Goal: Transaction & Acquisition: Purchase product/service

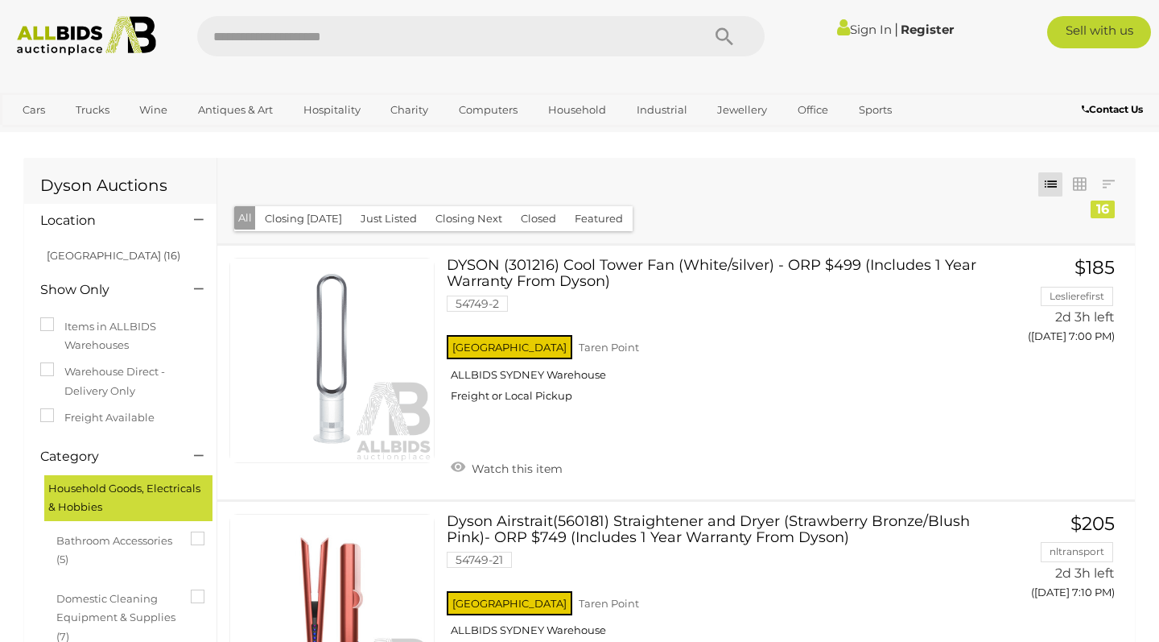
scroll to position [2090, 0]
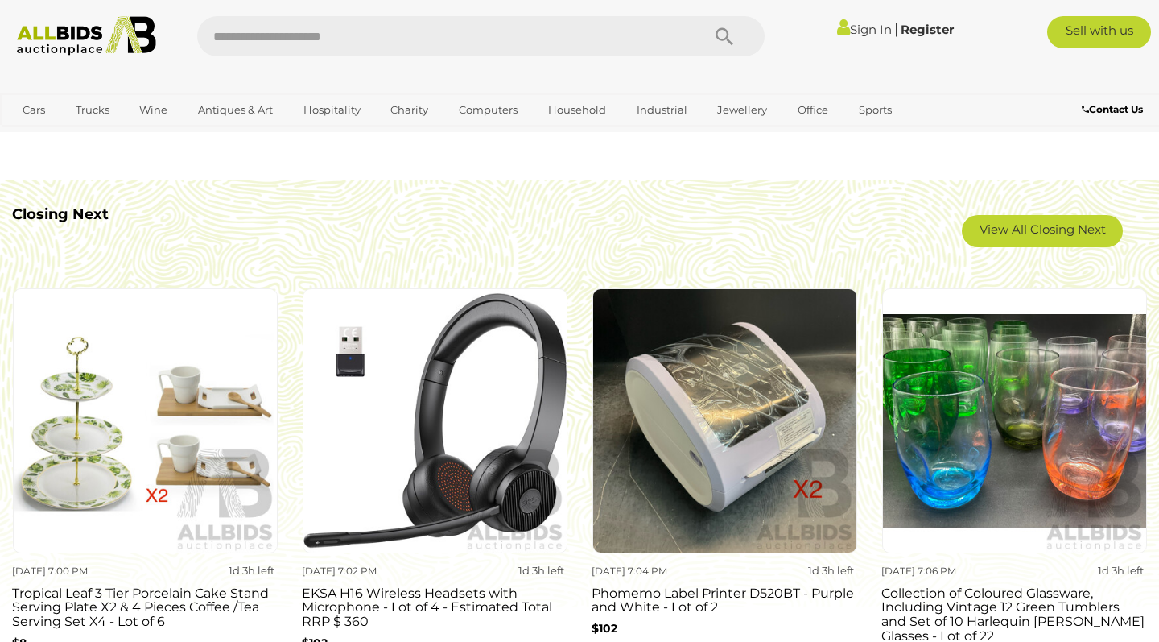
scroll to position [1354, 0]
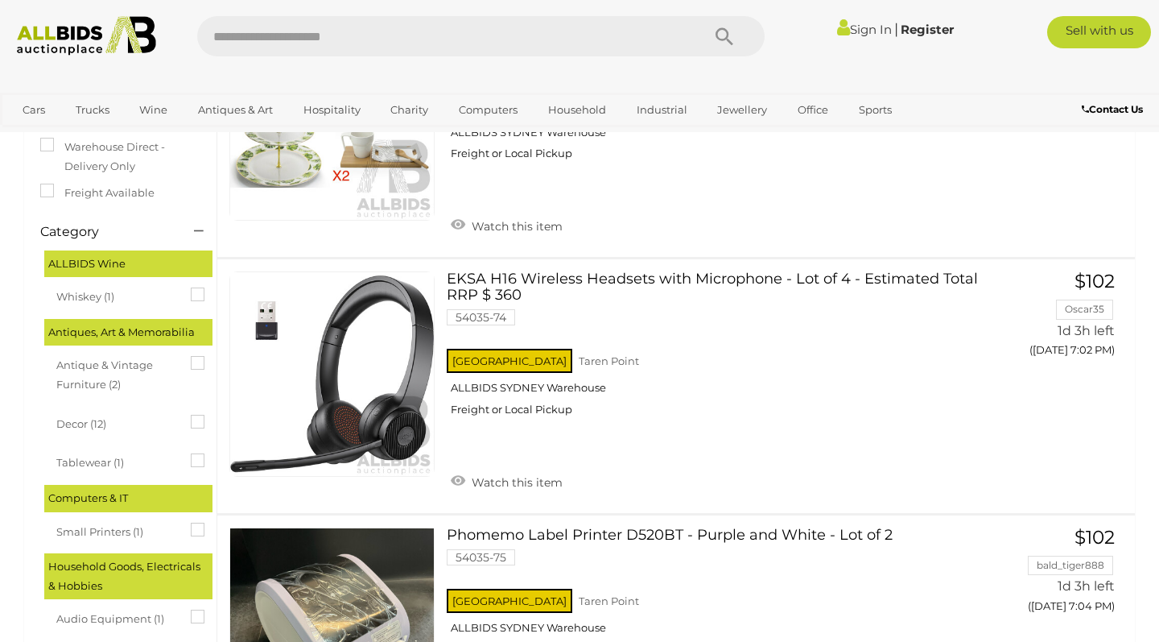
scroll to position [81, 0]
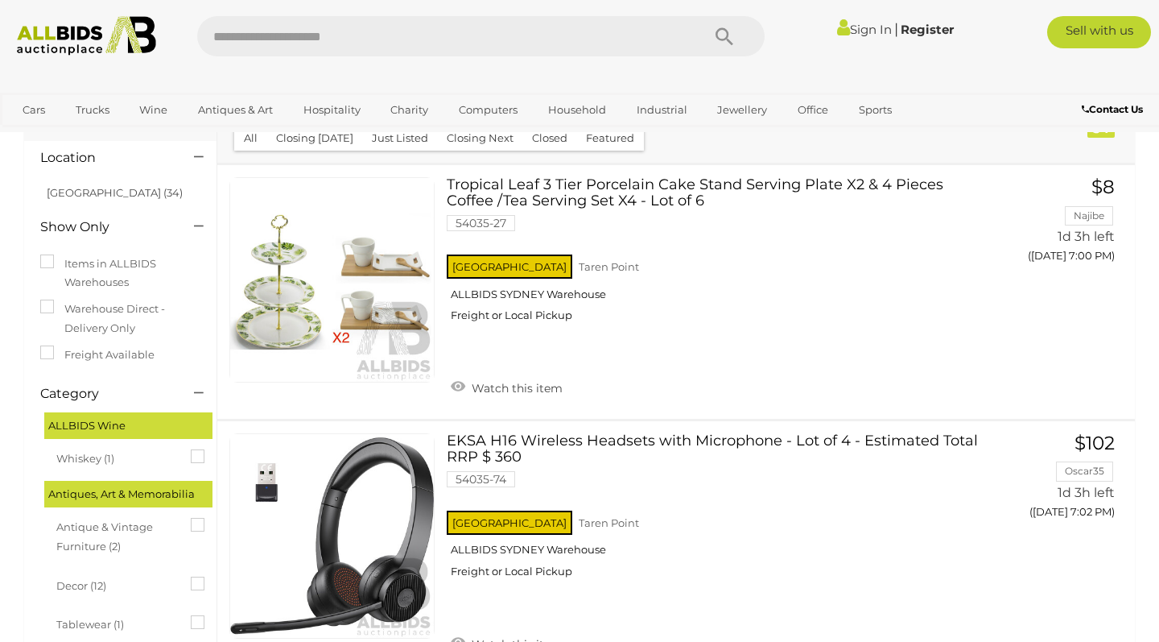
click at [641, 37] on input "text" at bounding box center [441, 36] width 488 height 40
type input "****"
type input "*******"
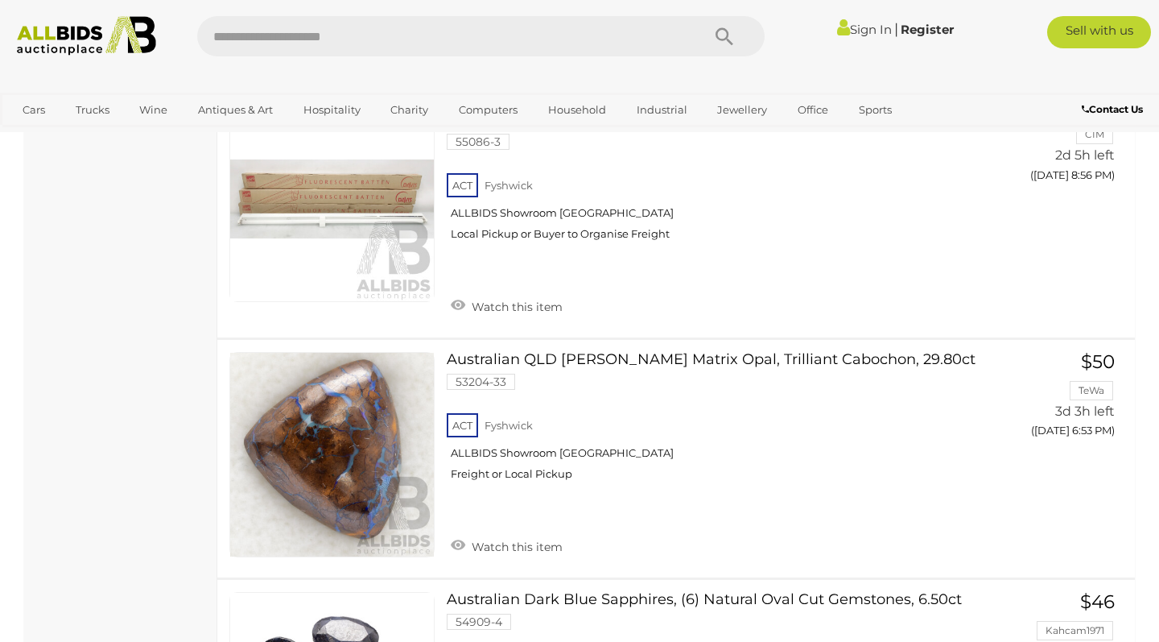
scroll to position [3464, 0]
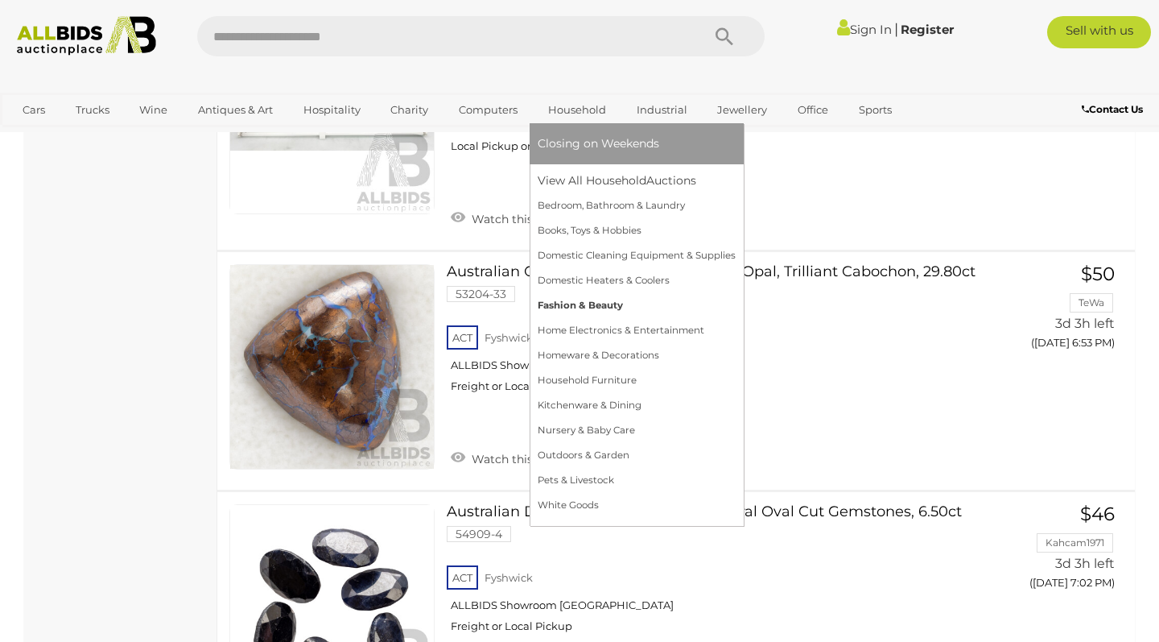
click at [556, 312] on link "Fashion & Beauty" at bounding box center [637, 305] width 198 height 25
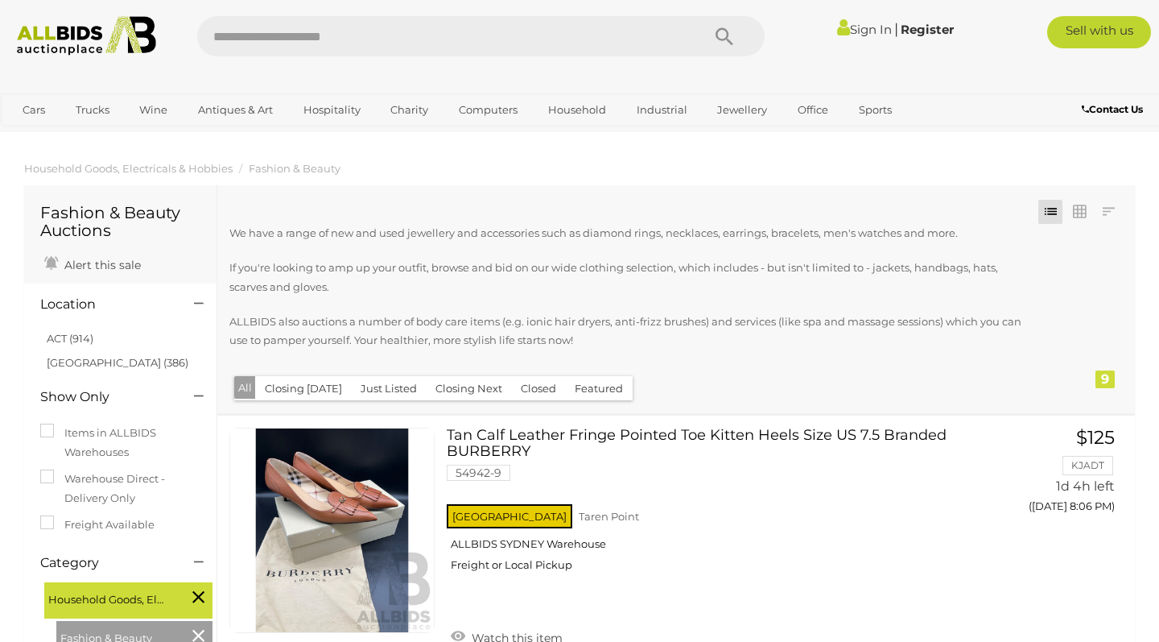
click at [462, 39] on input "text" at bounding box center [441, 36] width 488 height 40
type input "*****"
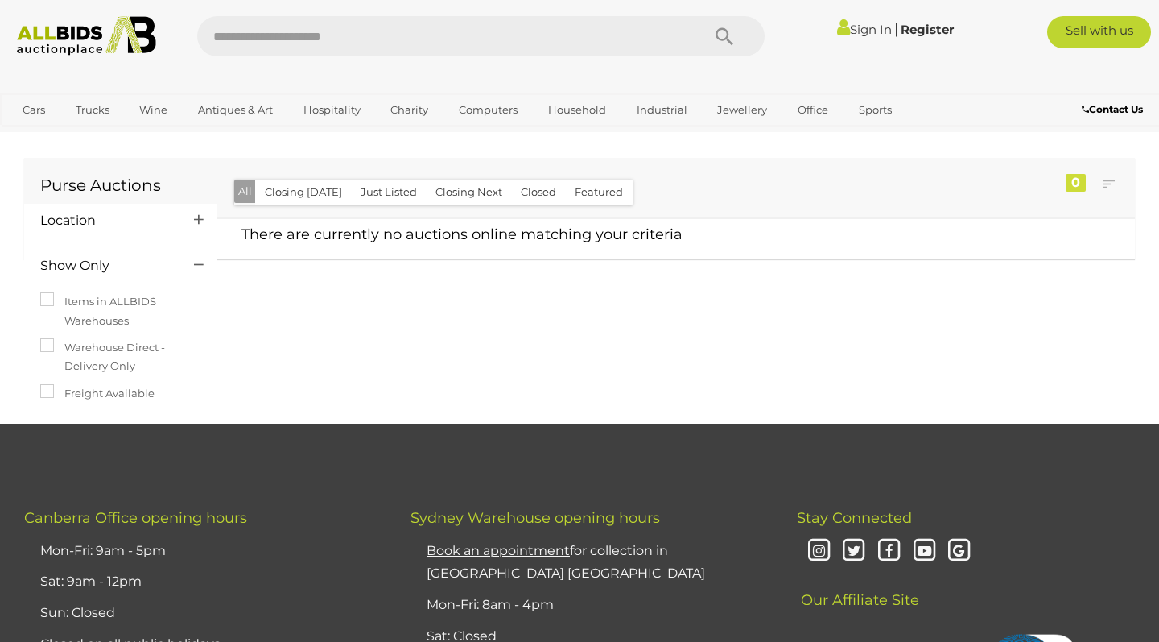
click at [320, 43] on input "text" at bounding box center [441, 36] width 488 height 40
type input "******"
click at [400, 39] on input "text" at bounding box center [441, 36] width 488 height 40
type input "*******"
click at [428, 31] on input "text" at bounding box center [441, 36] width 488 height 40
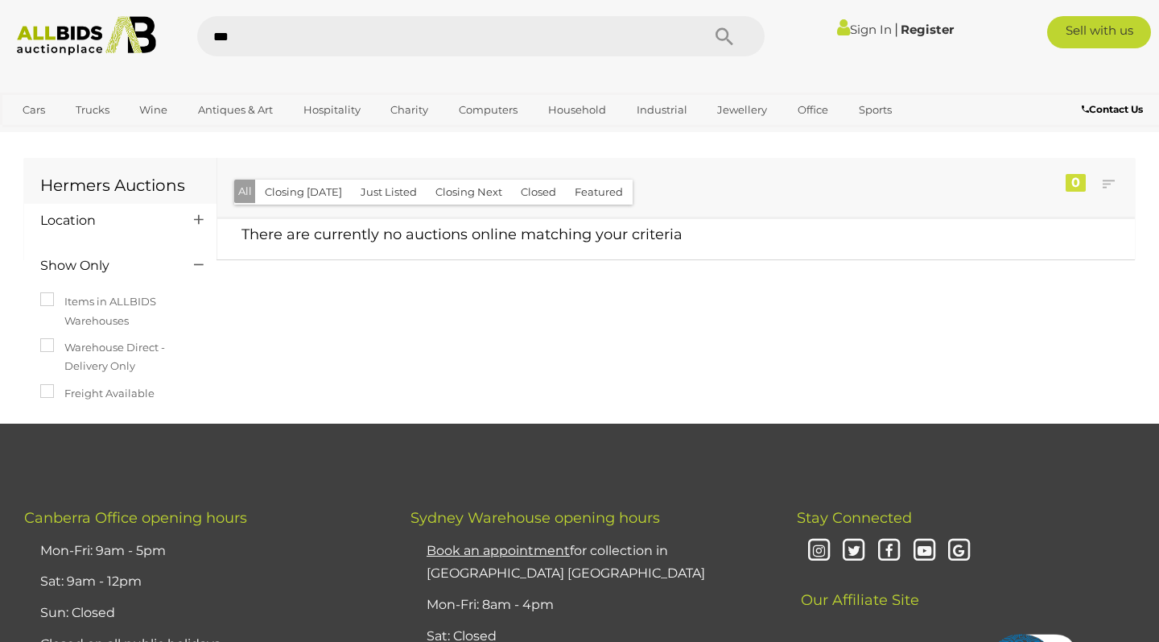
type input "****"
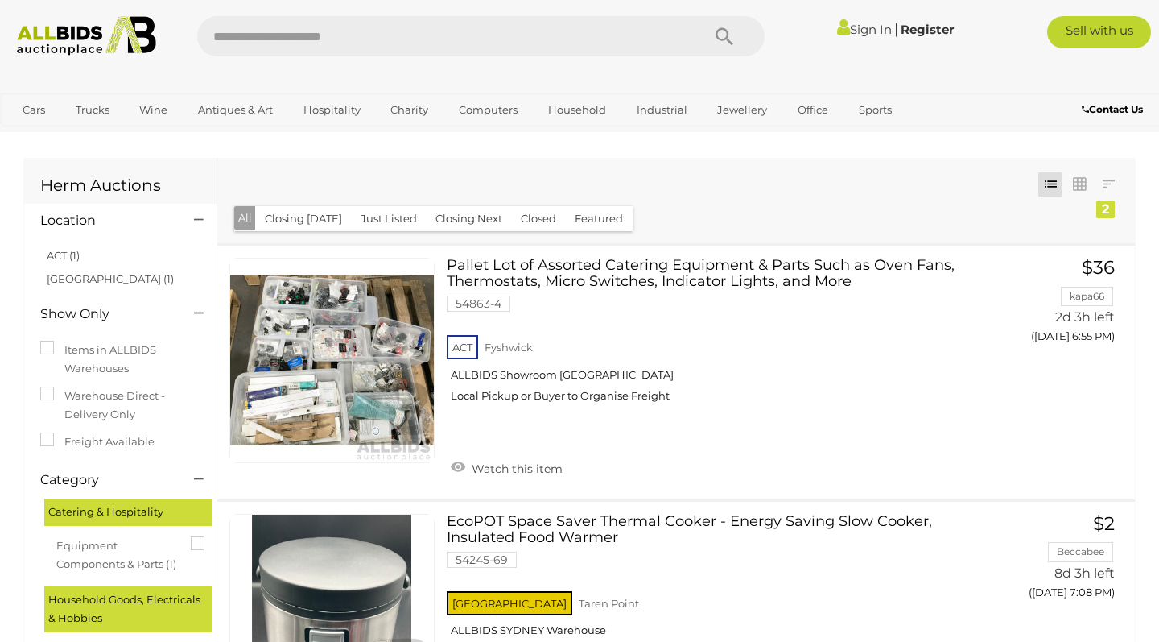
click at [621, 29] on input "text" at bounding box center [441, 36] width 488 height 40
type input "***"
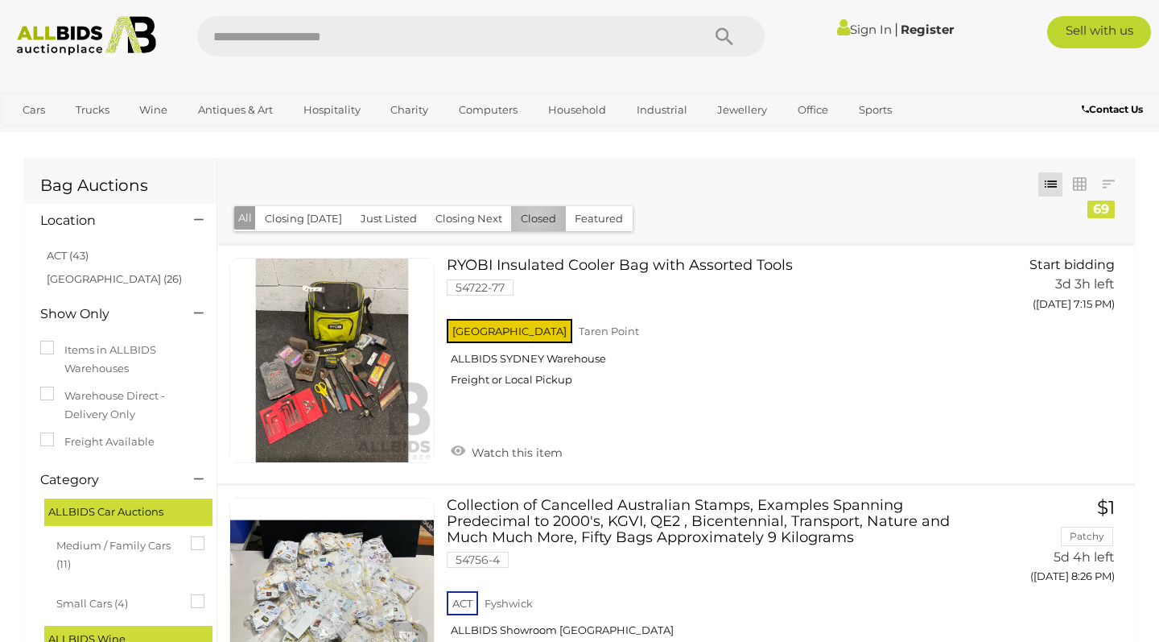
click at [530, 216] on button "Closed" at bounding box center [538, 218] width 55 height 25
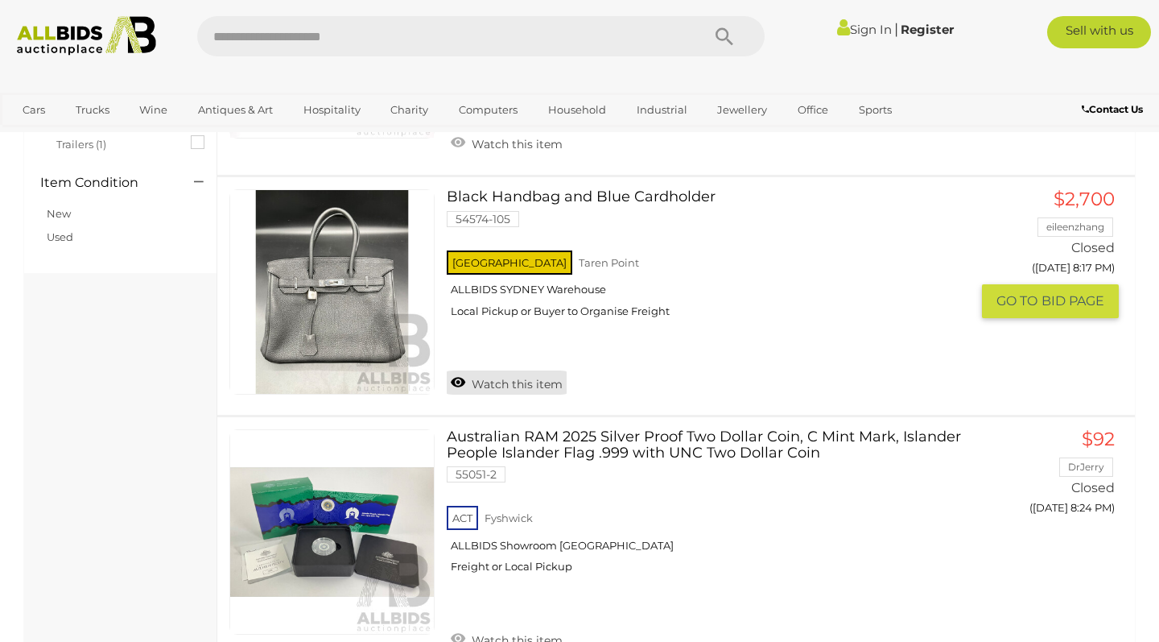
scroll to position [1844, 0]
click at [597, 189] on link "Black Handbag and Blue Cardholder 54574-105 NSW Taren Point ALLBIDS SYDNEY Ware…" at bounding box center [714, 259] width 511 height 141
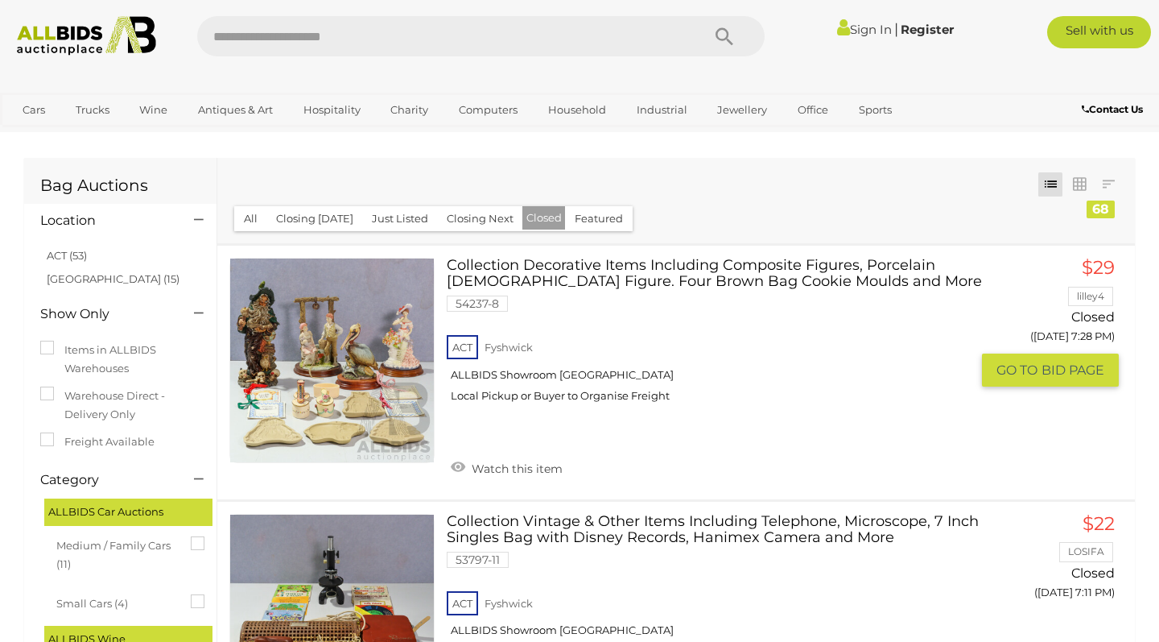
scroll to position [0, 0]
click at [254, 209] on button "All" at bounding box center [250, 218] width 33 height 25
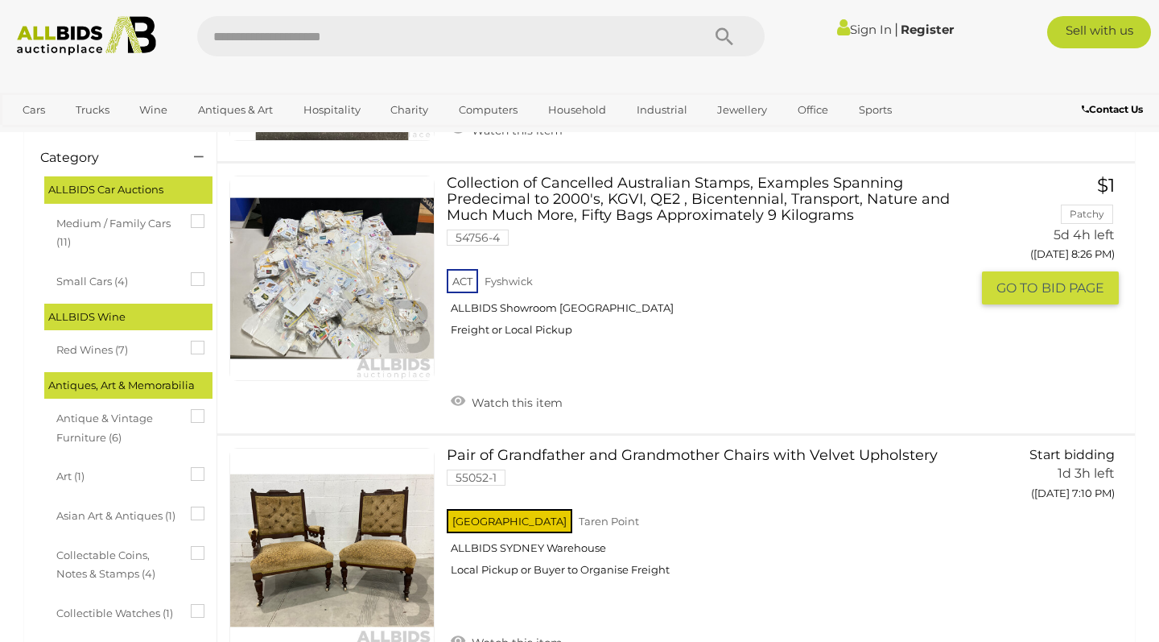
scroll to position [304, 0]
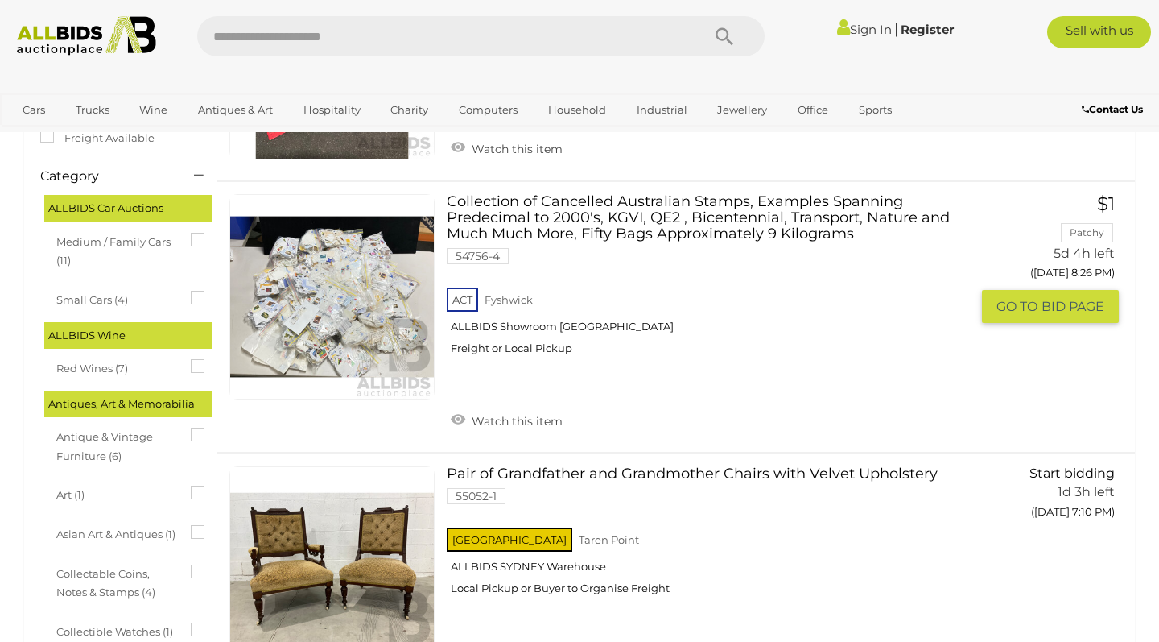
click at [496, 205] on link "Collection of Cancelled Australian Stamps, Examples Spanning Predecimal to 2000…" at bounding box center [714, 280] width 511 height 173
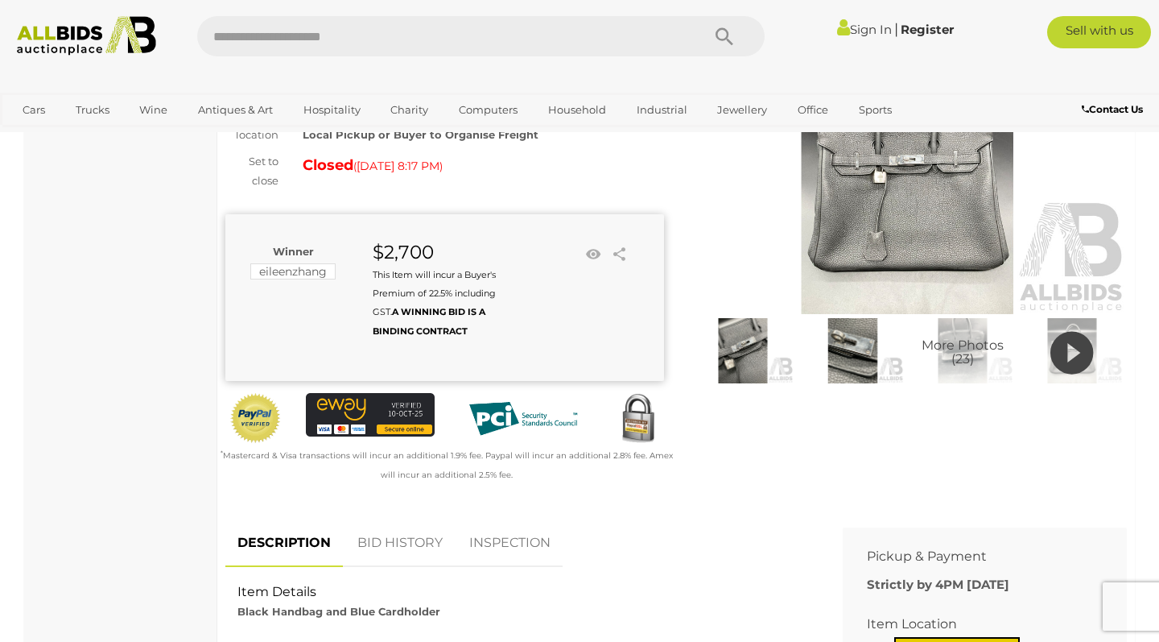
scroll to position [173, 0]
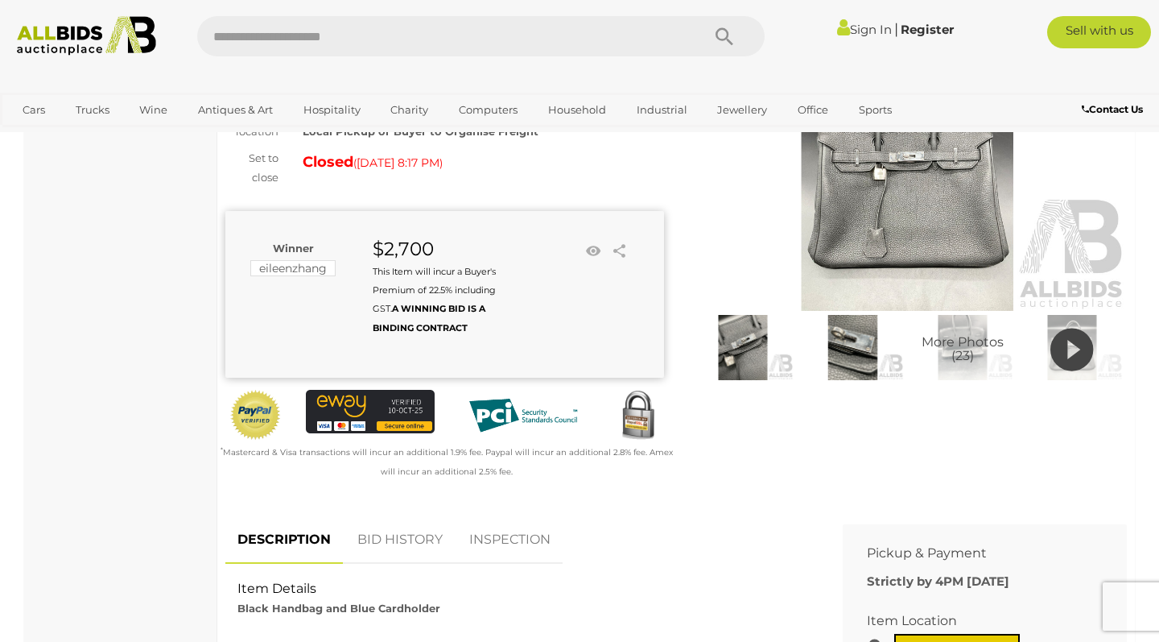
click at [756, 351] on img at bounding box center [742, 347] width 101 height 65
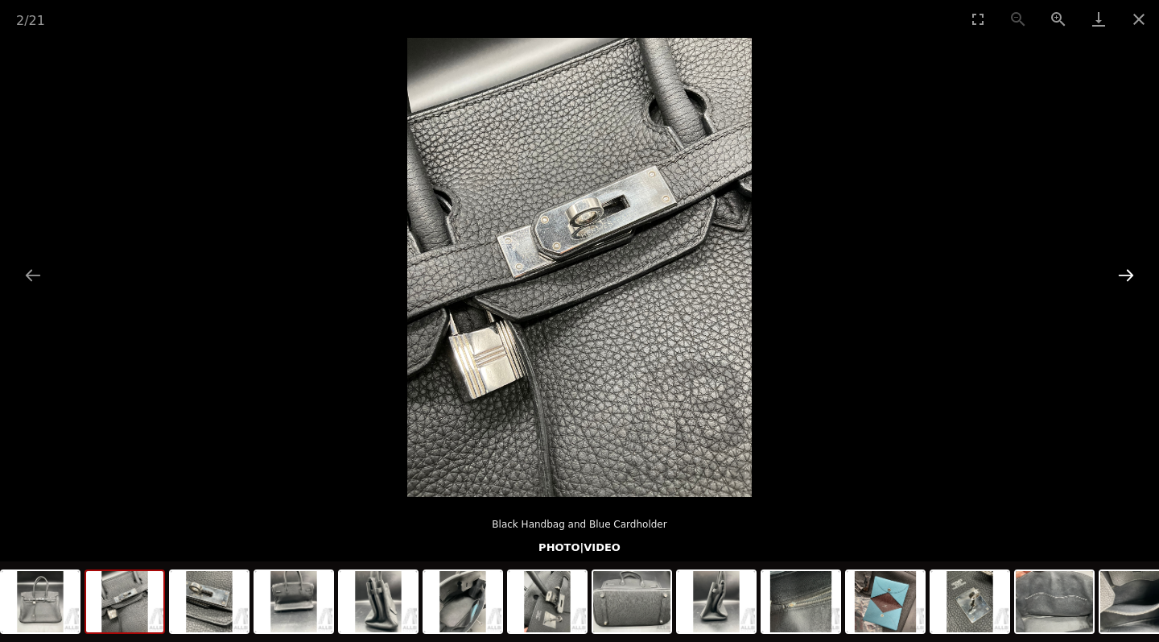
click at [1132, 275] on button "Next slide" at bounding box center [1127, 274] width 34 height 31
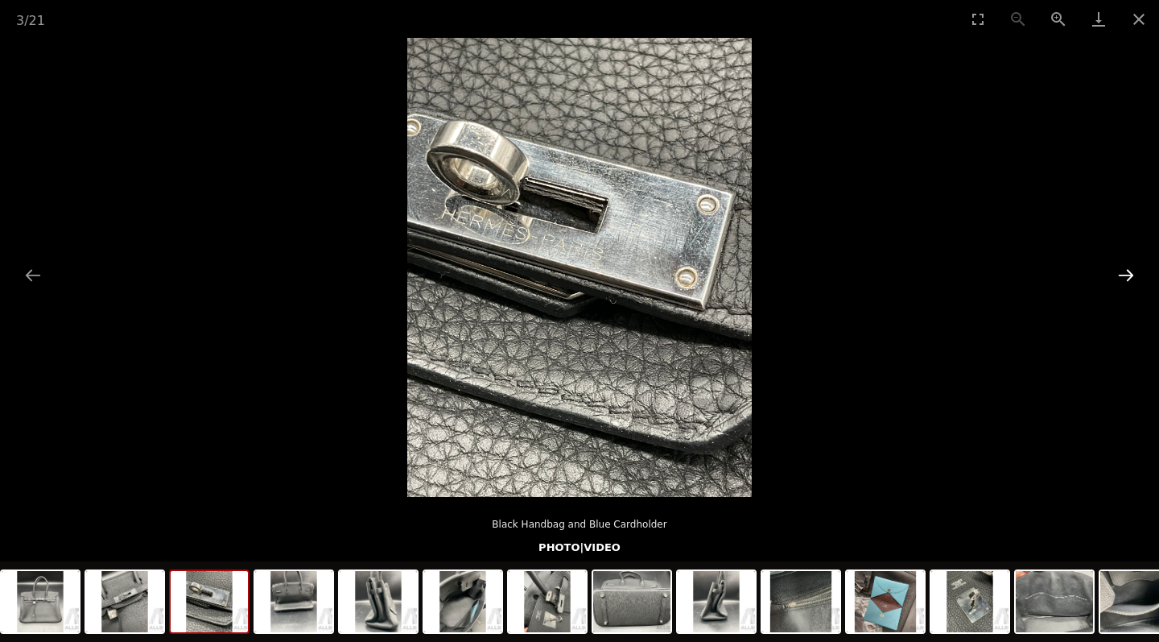
click at [1132, 275] on button "Next slide" at bounding box center [1127, 274] width 34 height 31
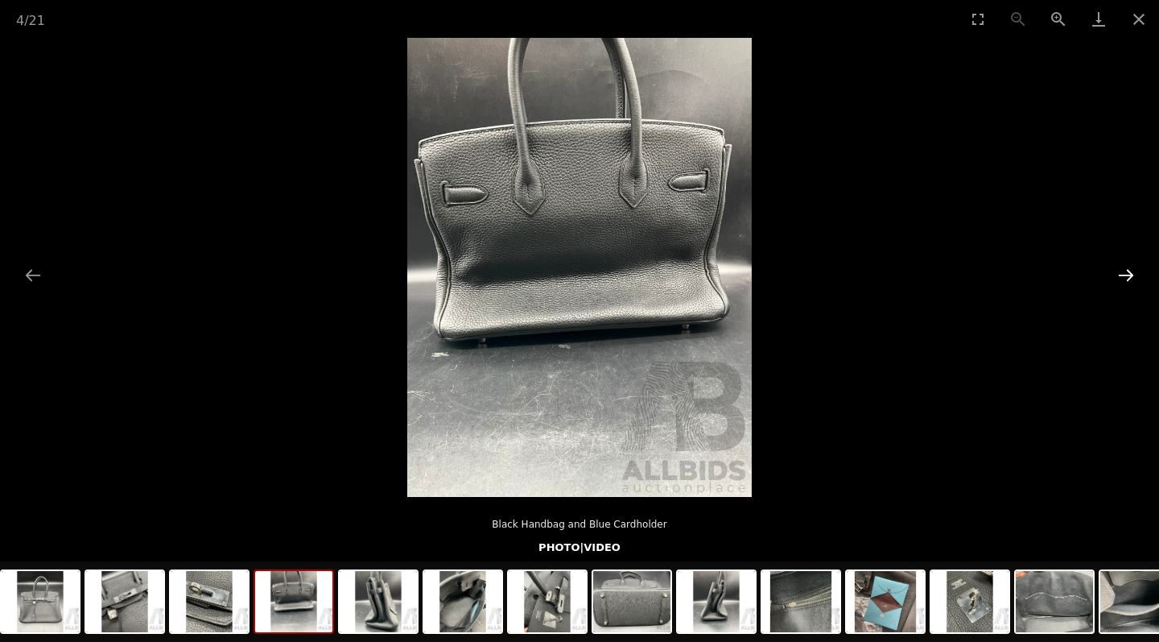
click at [1130, 275] on button "Next slide" at bounding box center [1127, 274] width 34 height 31
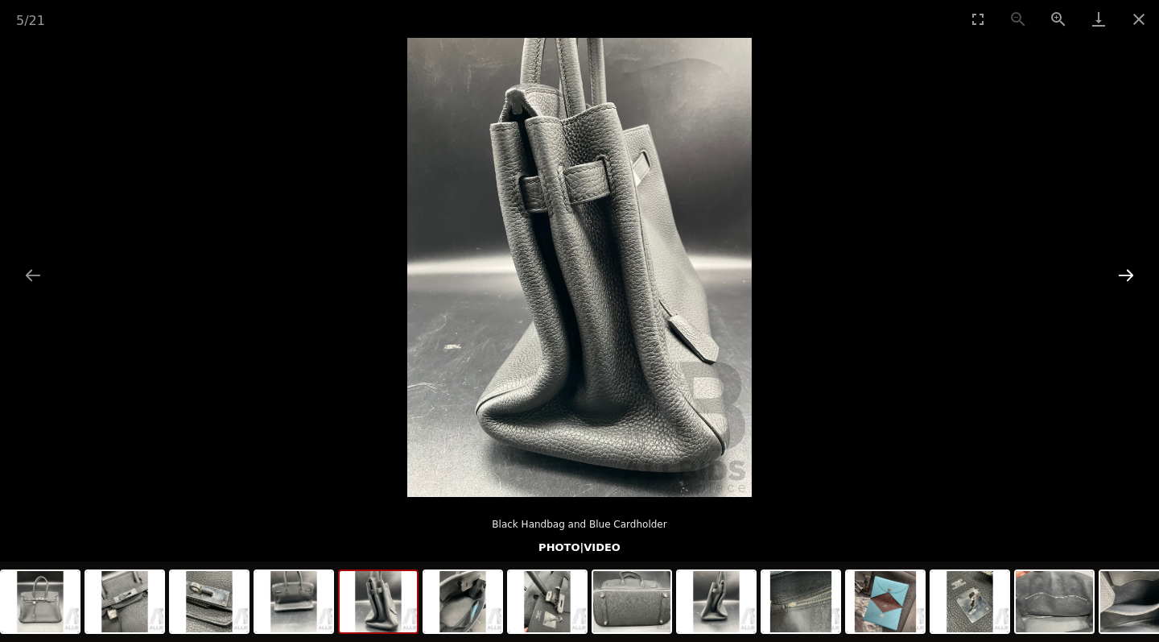
click at [1130, 275] on button "Next slide" at bounding box center [1127, 274] width 34 height 31
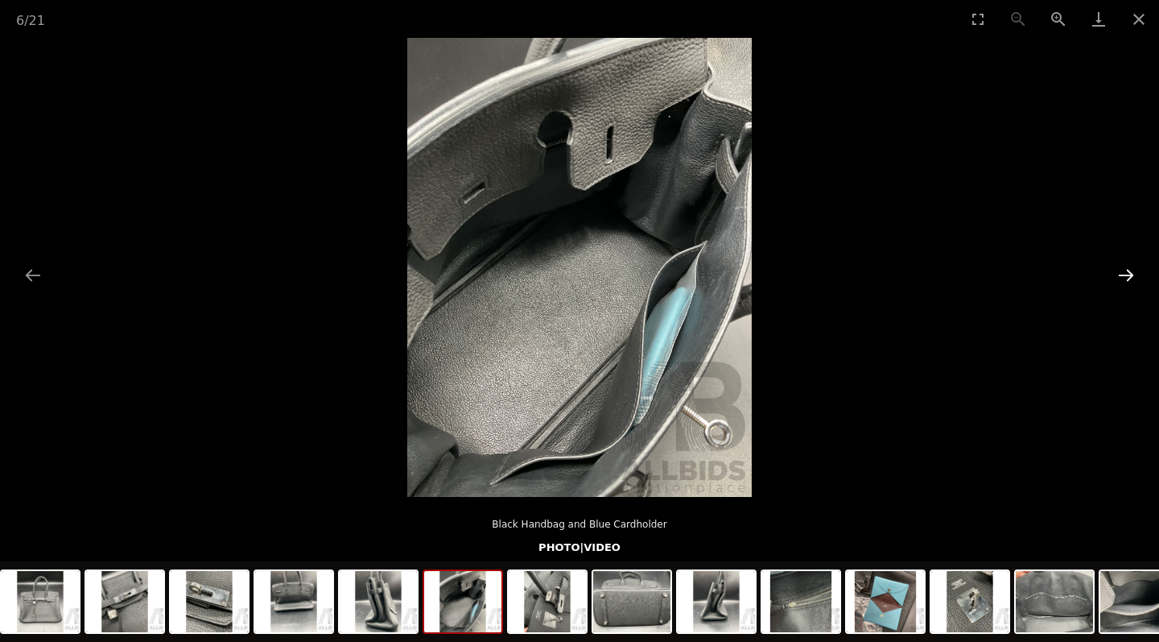
click at [1125, 277] on button "Next slide" at bounding box center [1127, 274] width 34 height 31
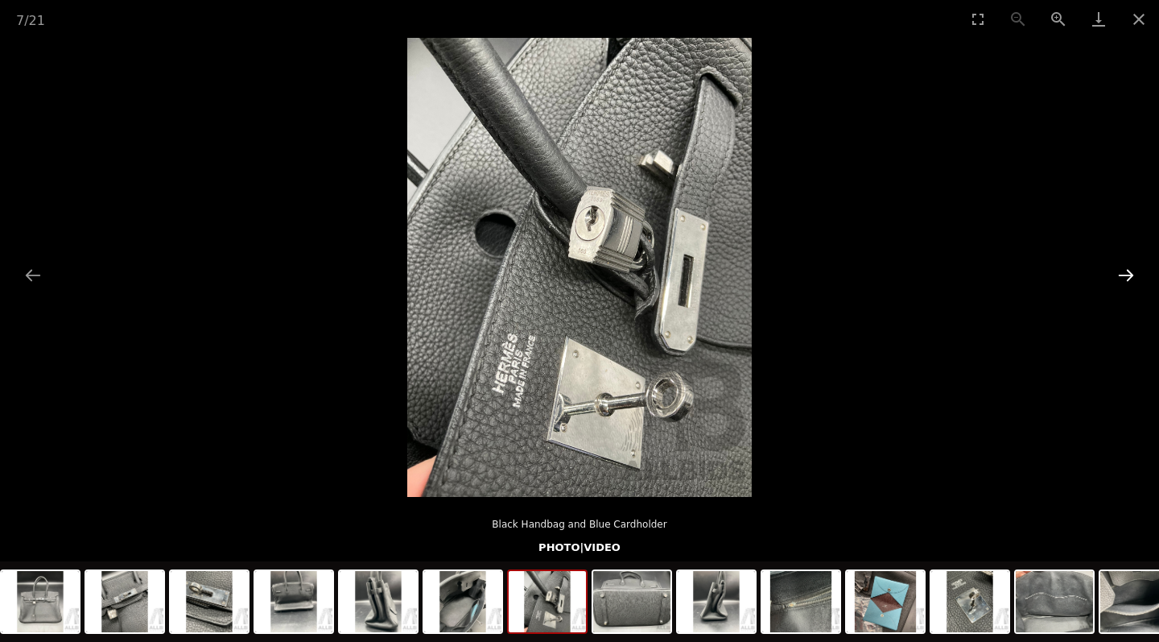
click at [1125, 277] on button "Next slide" at bounding box center [1127, 274] width 34 height 31
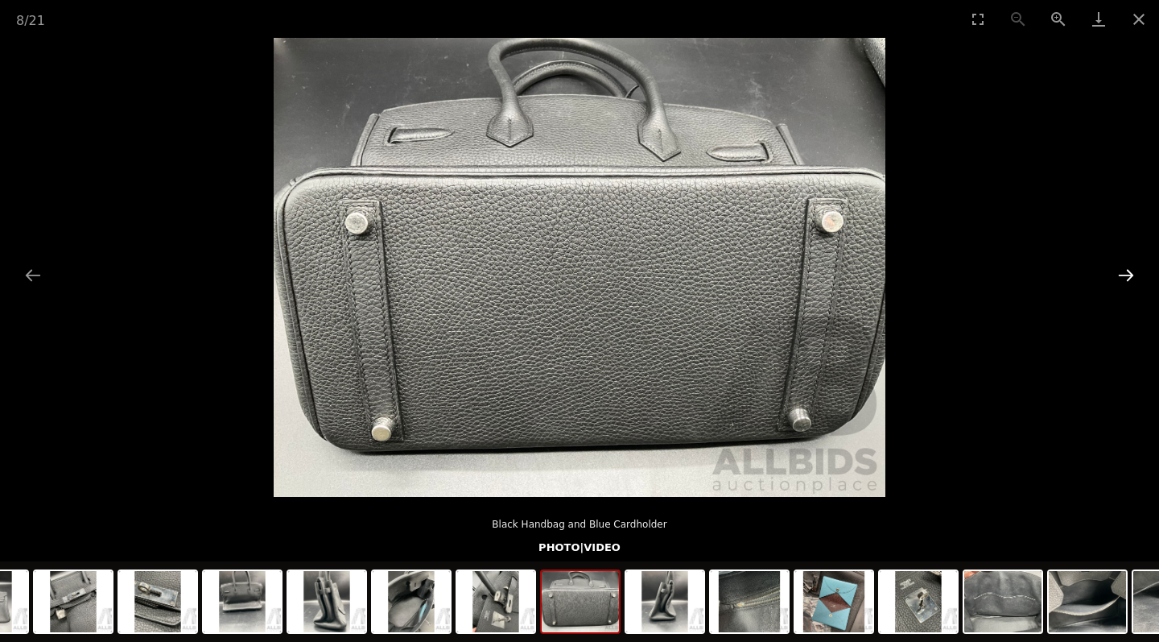
click at [1127, 277] on button "Next slide" at bounding box center [1127, 274] width 34 height 31
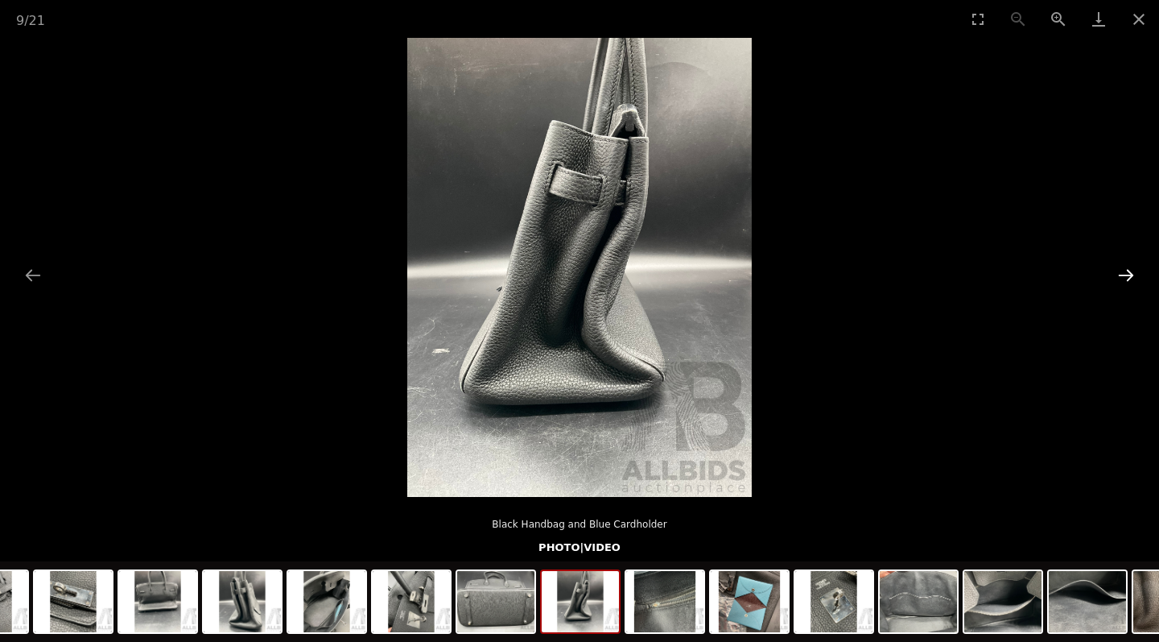
click at [1127, 277] on button "Next slide" at bounding box center [1127, 274] width 34 height 31
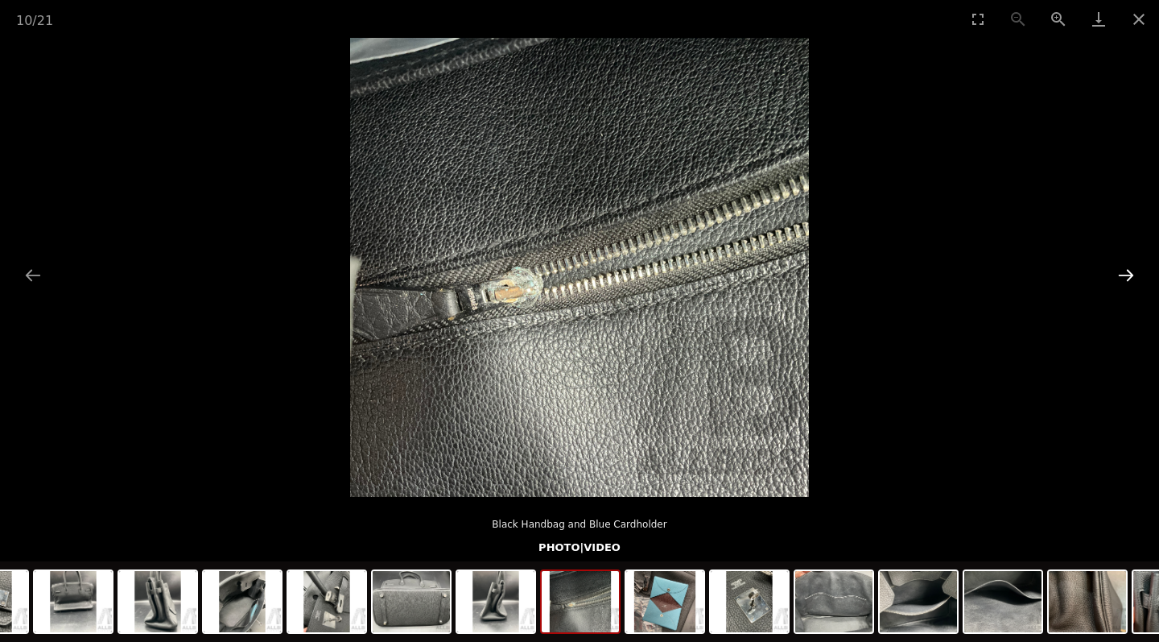
click at [1127, 277] on button "Next slide" at bounding box center [1127, 274] width 34 height 31
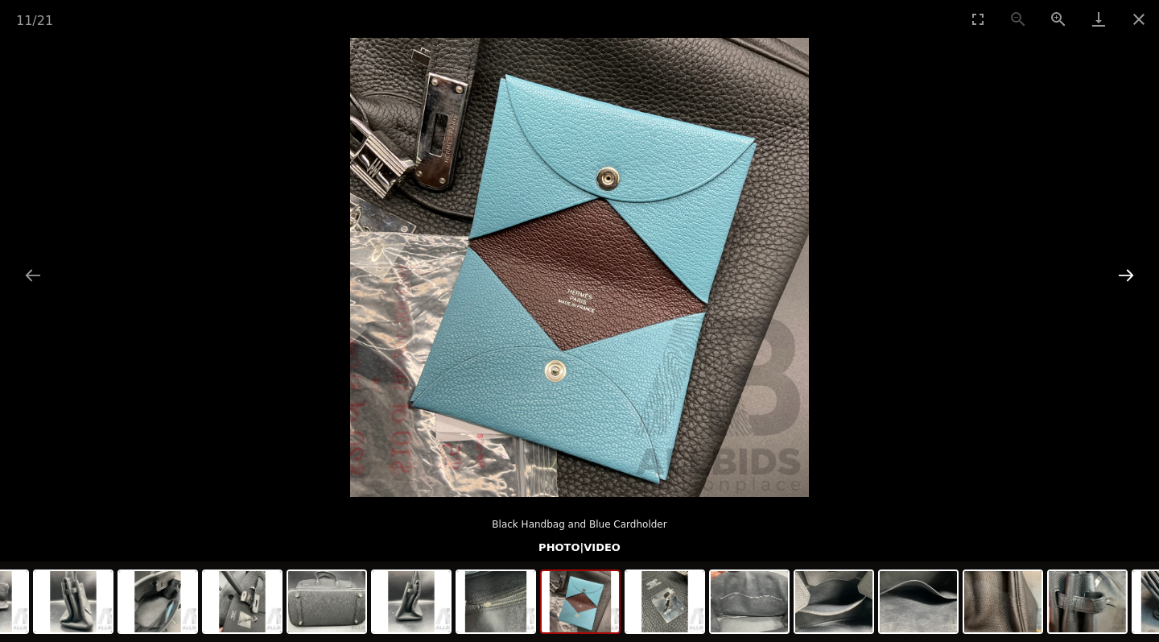
click at [1127, 277] on button "Next slide" at bounding box center [1127, 274] width 34 height 31
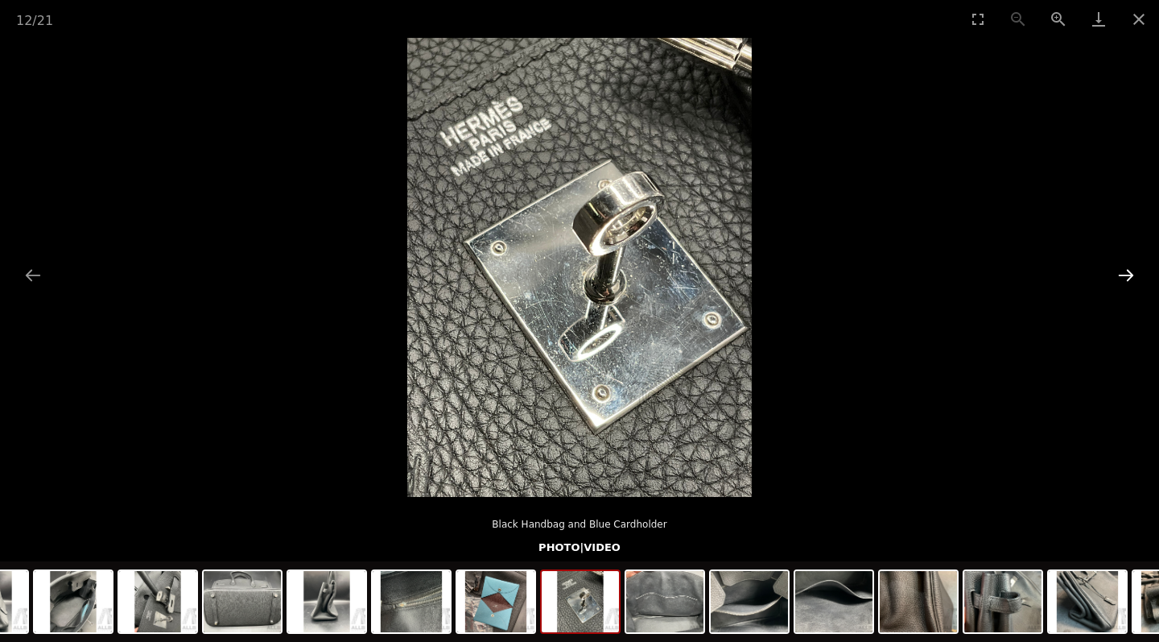
click at [1127, 277] on button "Next slide" at bounding box center [1127, 274] width 34 height 31
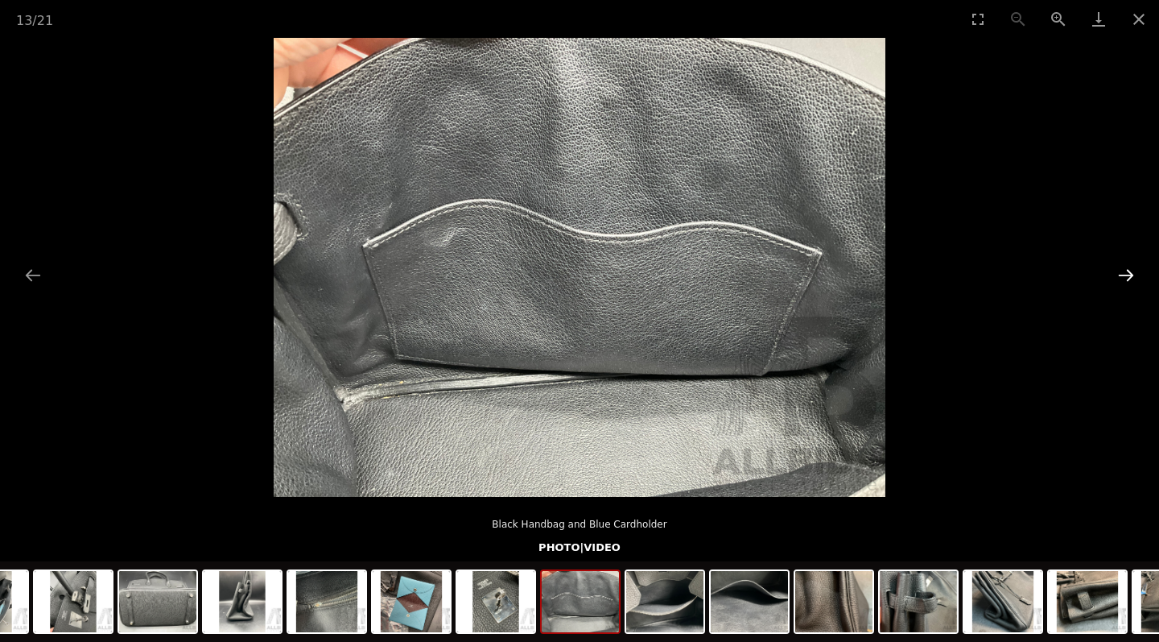
click at [1127, 277] on button "Next slide" at bounding box center [1127, 274] width 34 height 31
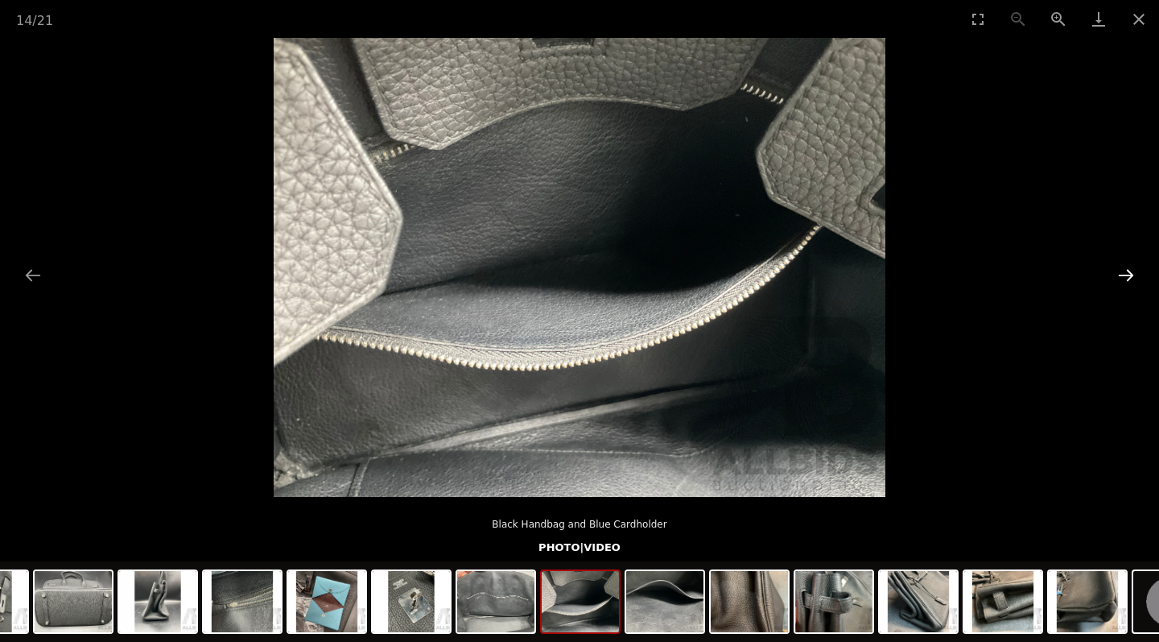
click at [1127, 277] on button "Next slide" at bounding box center [1127, 274] width 34 height 31
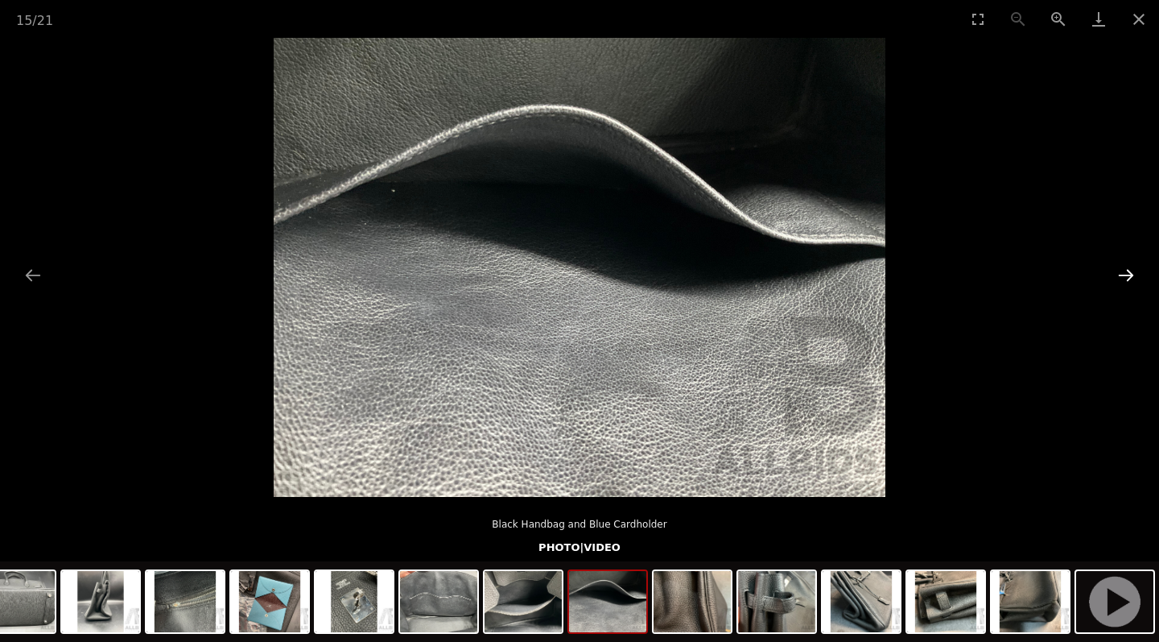
click at [1127, 277] on button "Next slide" at bounding box center [1127, 274] width 34 height 31
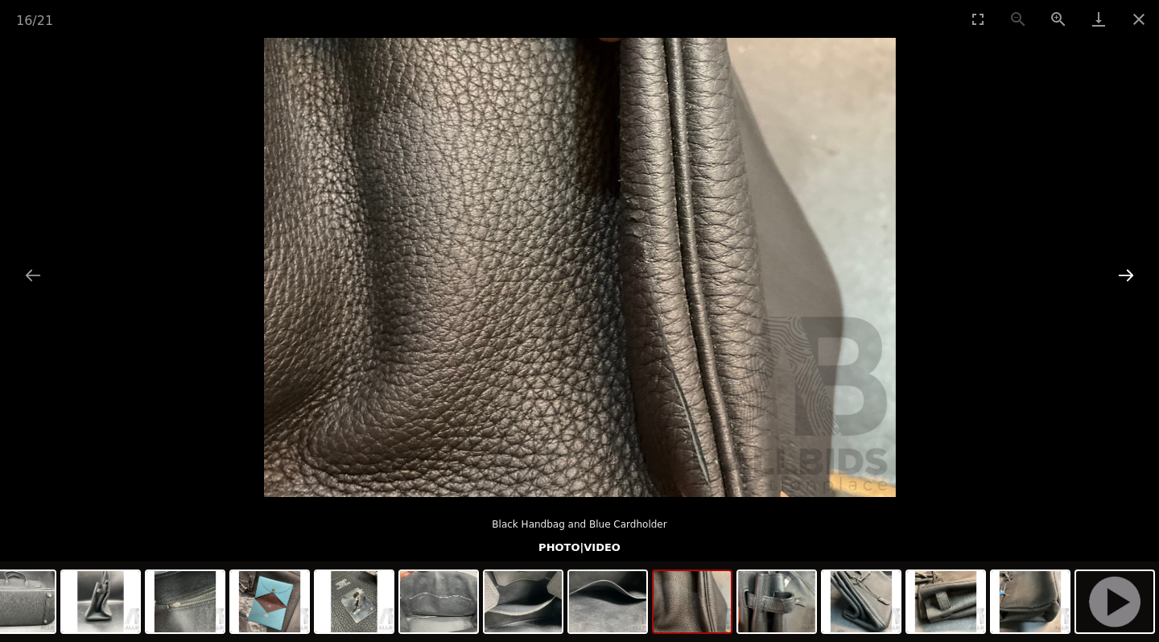
click at [1127, 277] on button "Next slide" at bounding box center [1127, 274] width 34 height 31
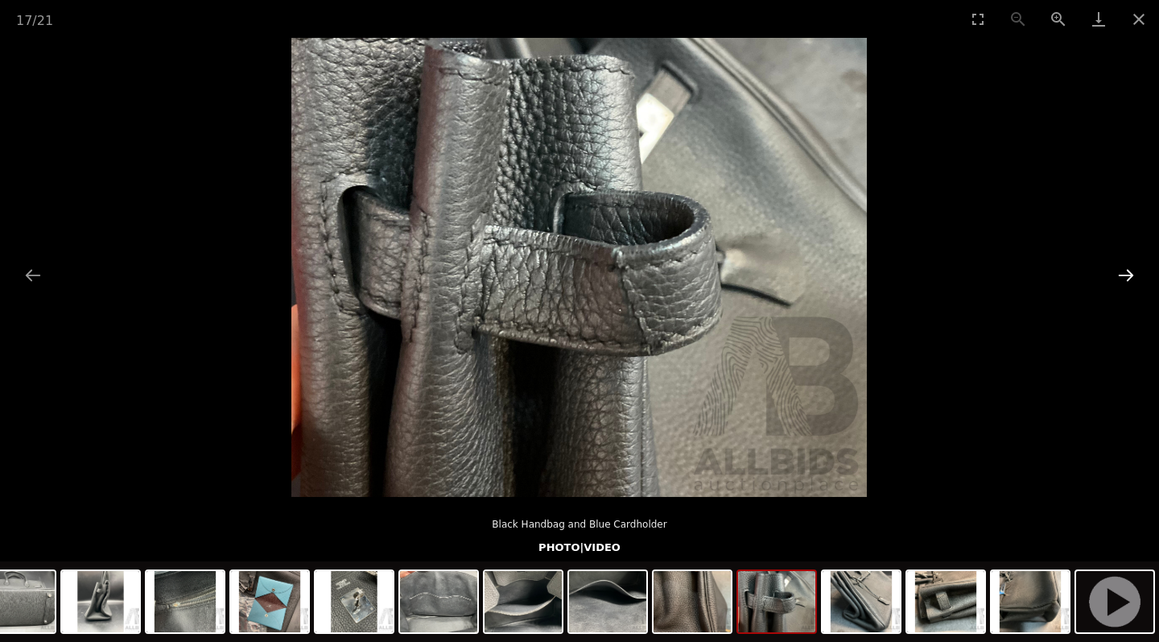
click at [1127, 277] on button "Next slide" at bounding box center [1127, 274] width 34 height 31
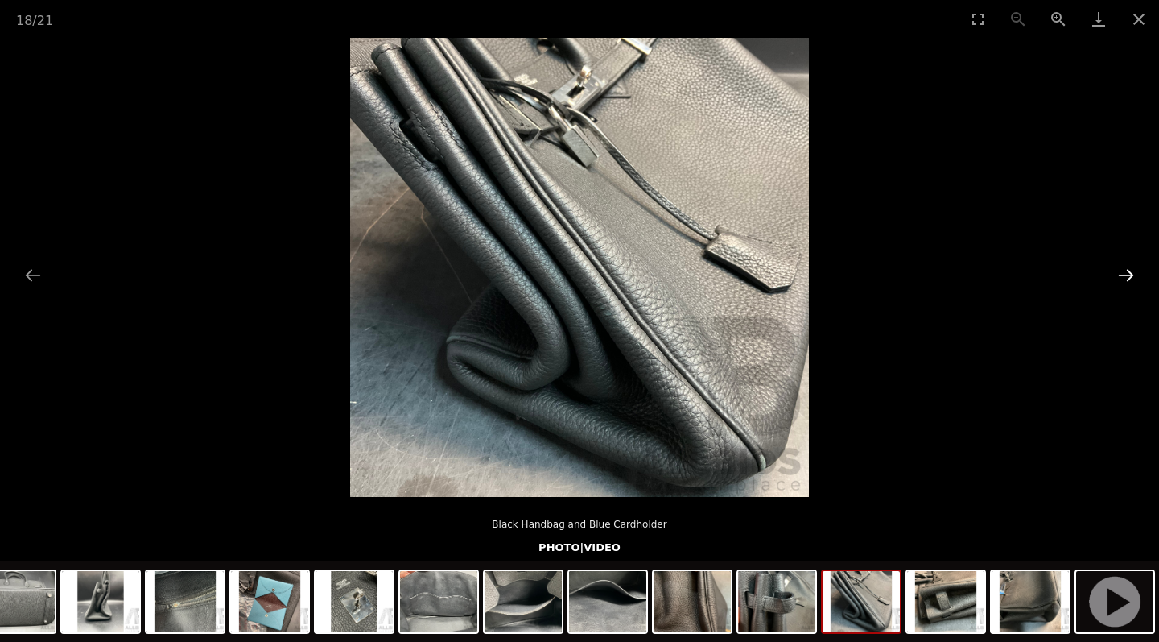
click at [1128, 278] on button "Next slide" at bounding box center [1127, 274] width 34 height 31
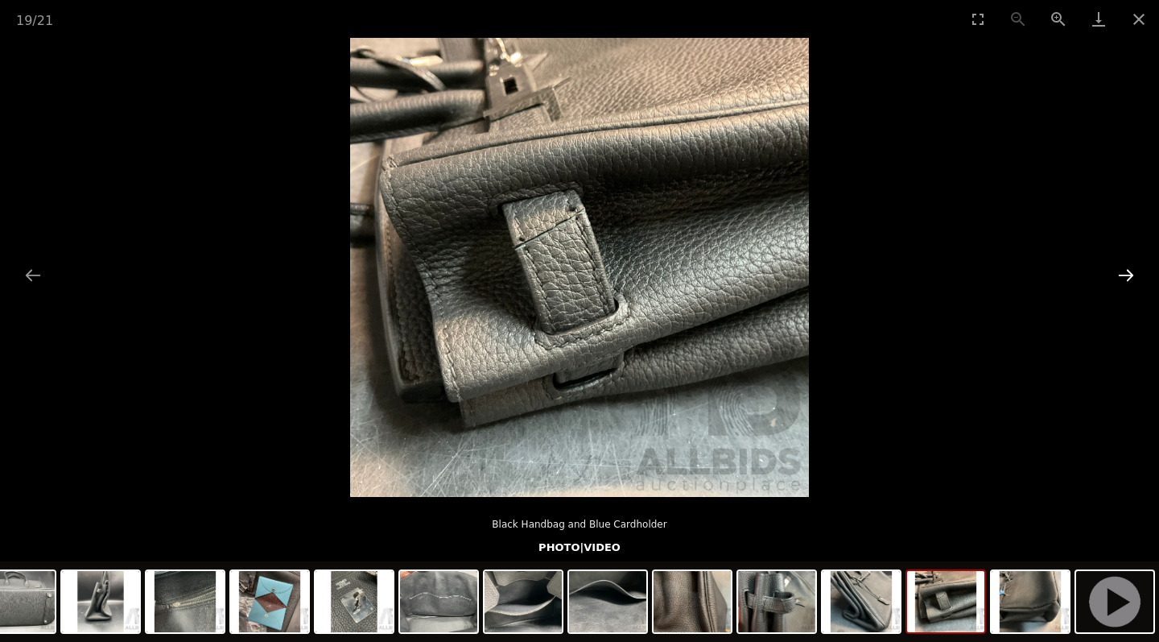
click at [1128, 278] on button "Next slide" at bounding box center [1127, 274] width 34 height 31
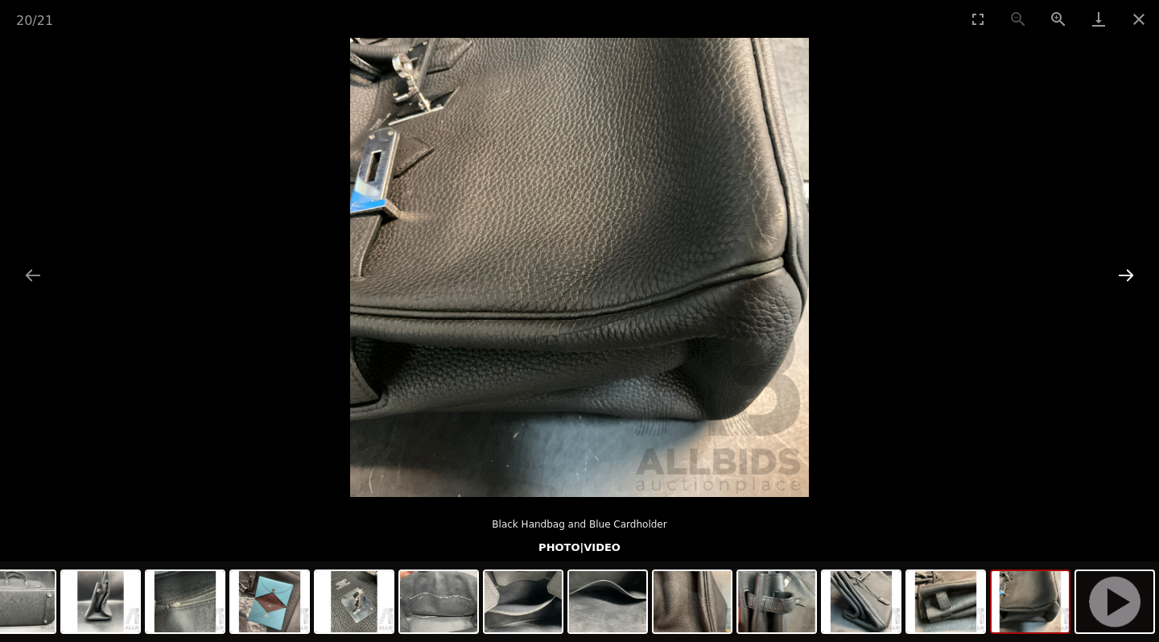
click at [1128, 278] on button "Next slide" at bounding box center [1127, 274] width 34 height 31
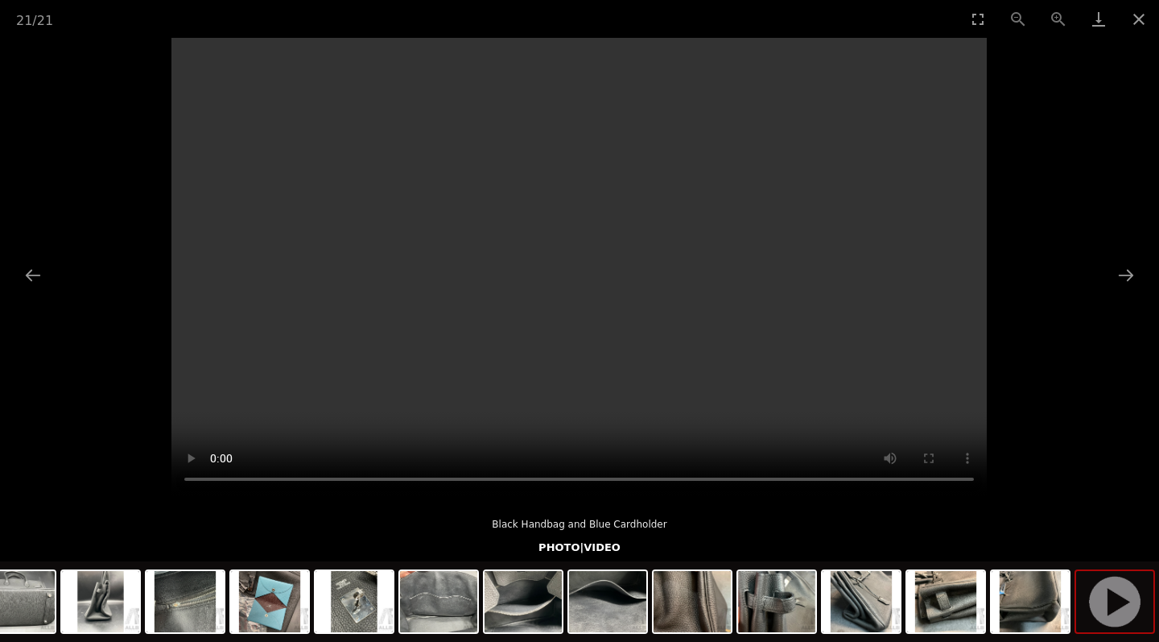
click at [581, 258] on video "Your browser does not support HTML5 video." at bounding box center [580, 267] width 816 height 459
click at [545, 480] on video "Your browser does not support HTML5 video." at bounding box center [580, 267] width 816 height 459
click at [693, 478] on video "Your browser does not support HTML5 video." at bounding box center [580, 267] width 816 height 459
click at [1136, 21] on button "Close gallery" at bounding box center [1139, 19] width 40 height 38
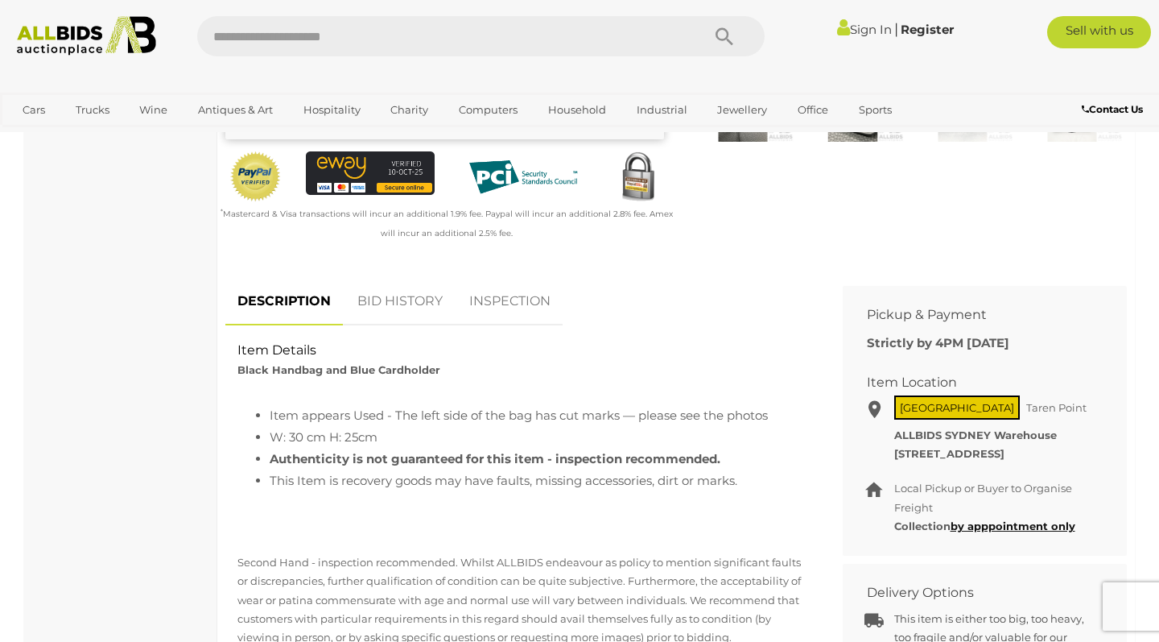
scroll to position [434, 0]
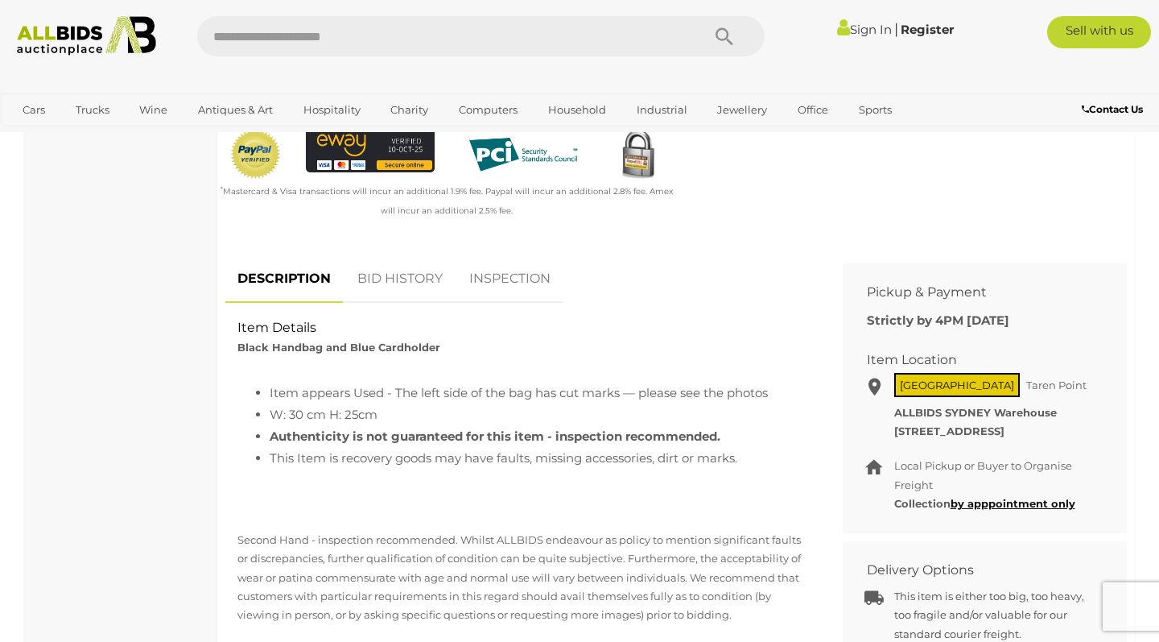
click at [491, 300] on link "INSPECTION" at bounding box center [509, 279] width 105 height 48
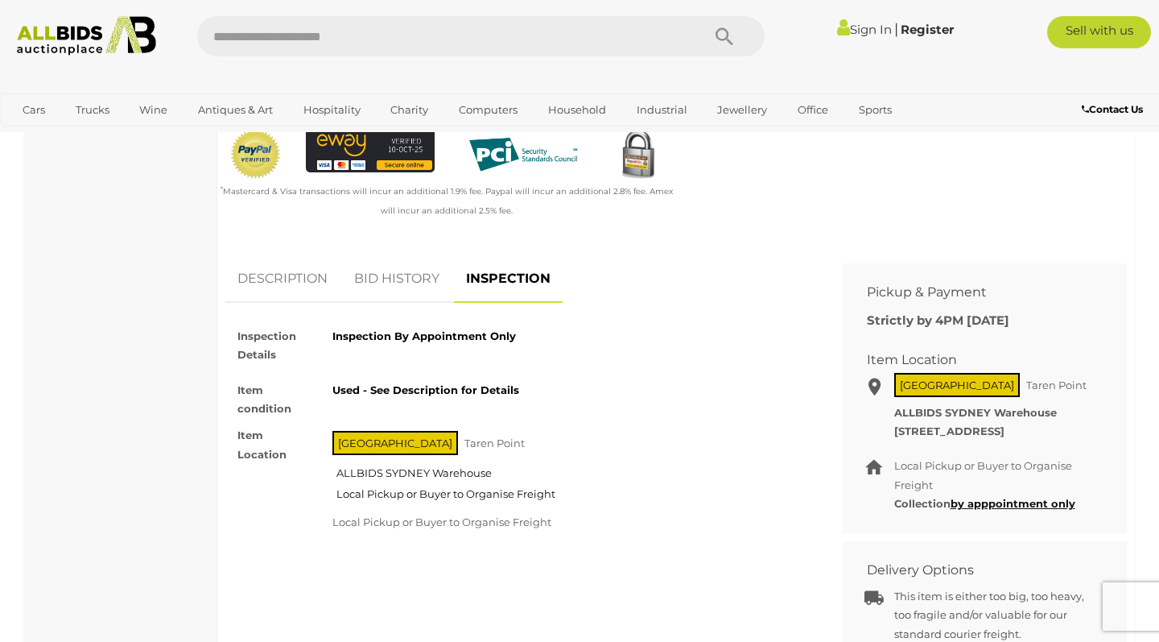
click at [305, 292] on link "DESCRIPTION" at bounding box center [282, 279] width 114 height 48
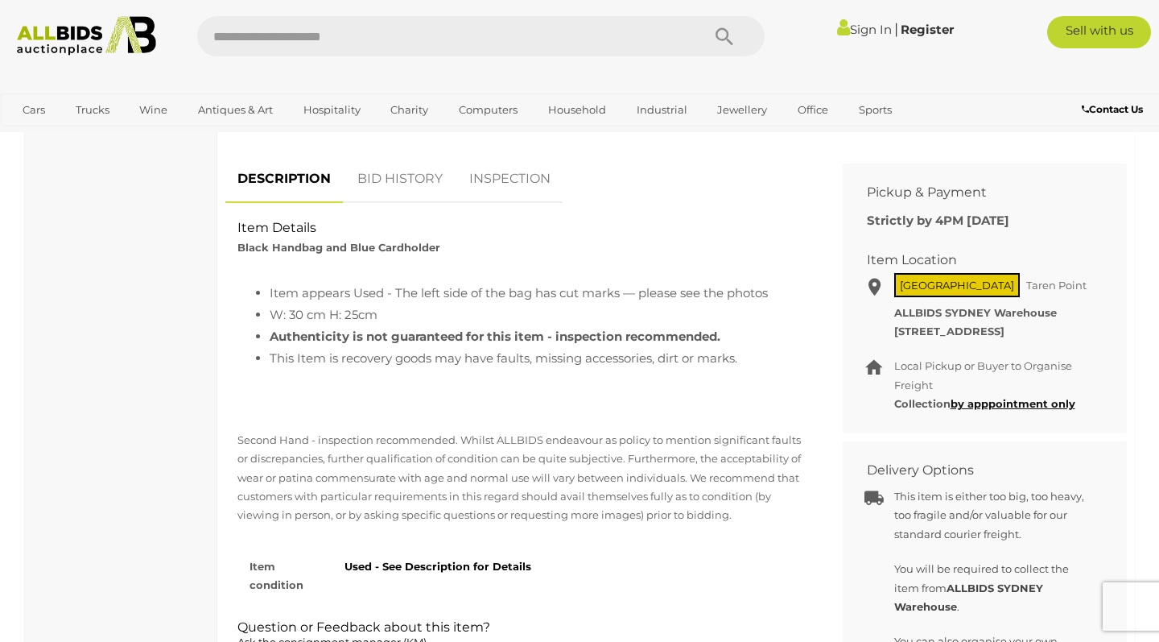
scroll to position [559, 0]
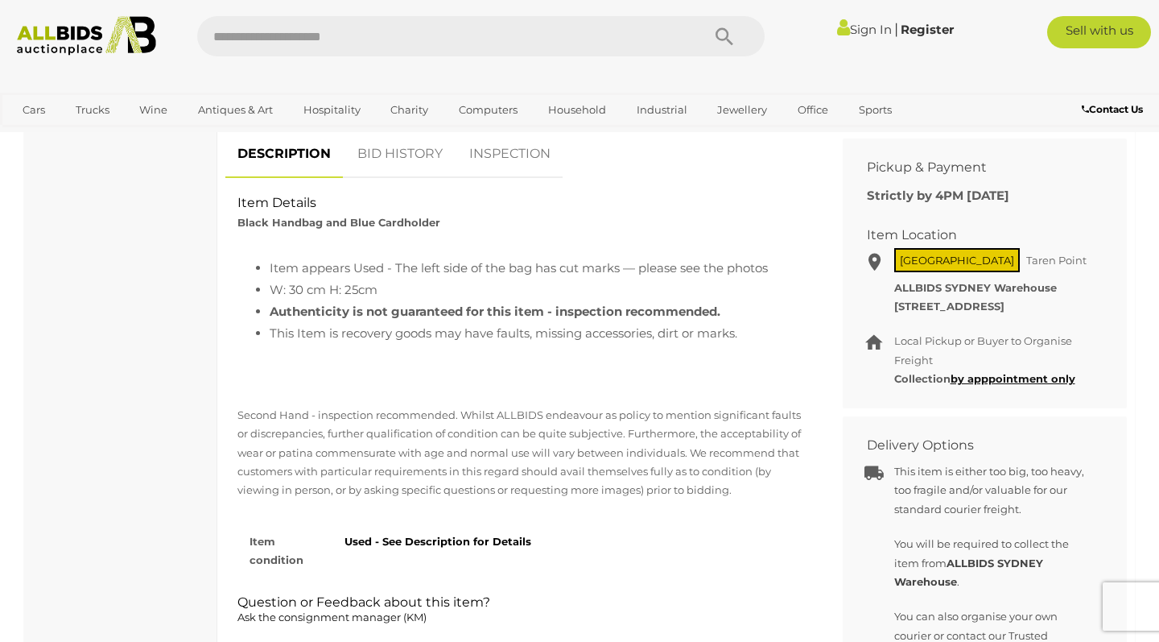
click at [424, 162] on link "BID HISTORY" at bounding box center [400, 154] width 110 height 48
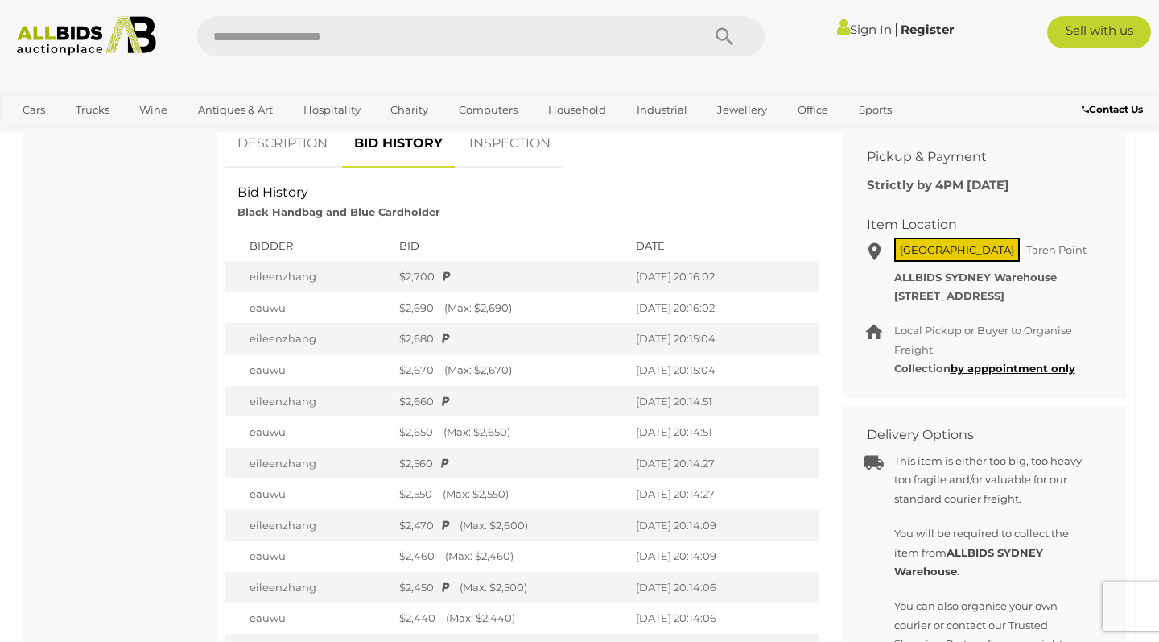
scroll to position [567, 0]
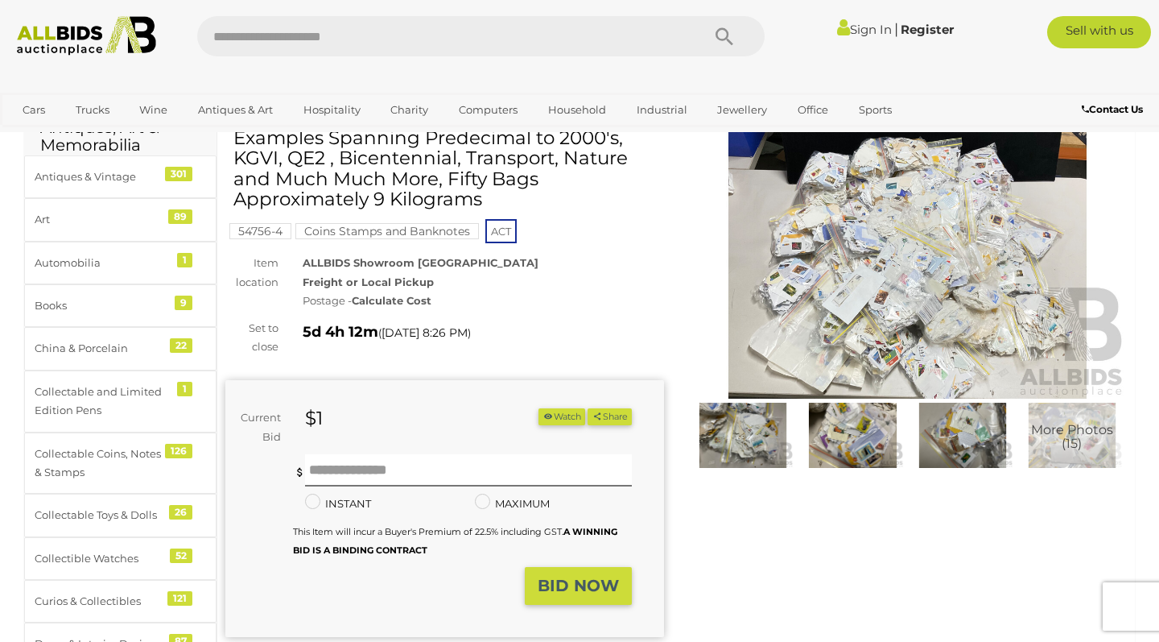
scroll to position [97, 0]
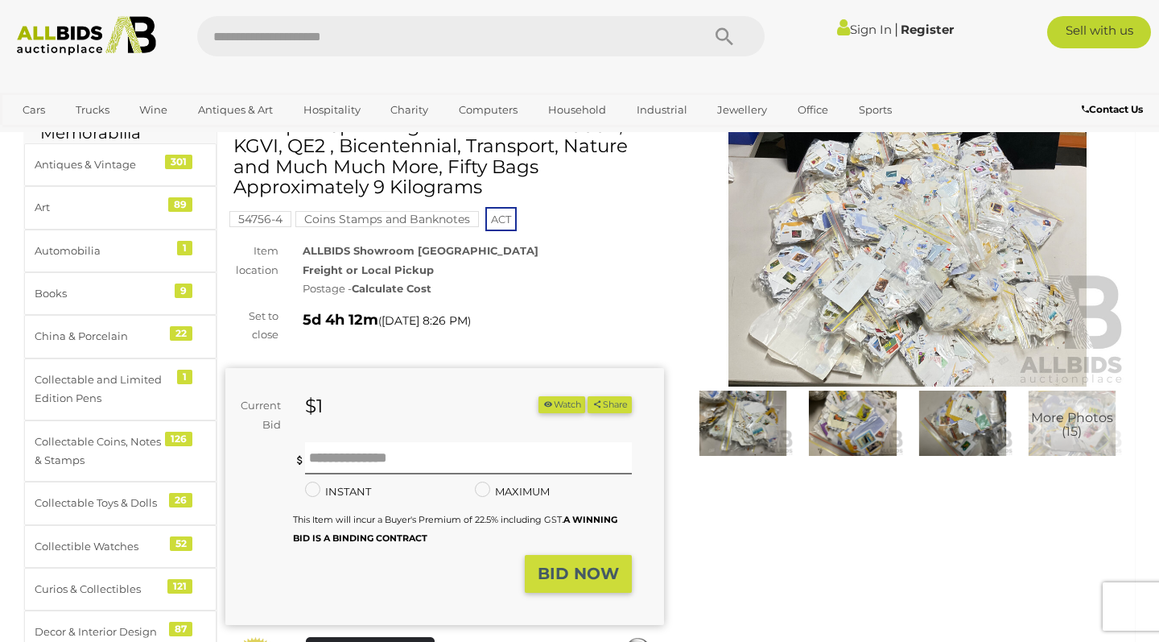
click at [770, 262] on img at bounding box center [907, 245] width 439 height 283
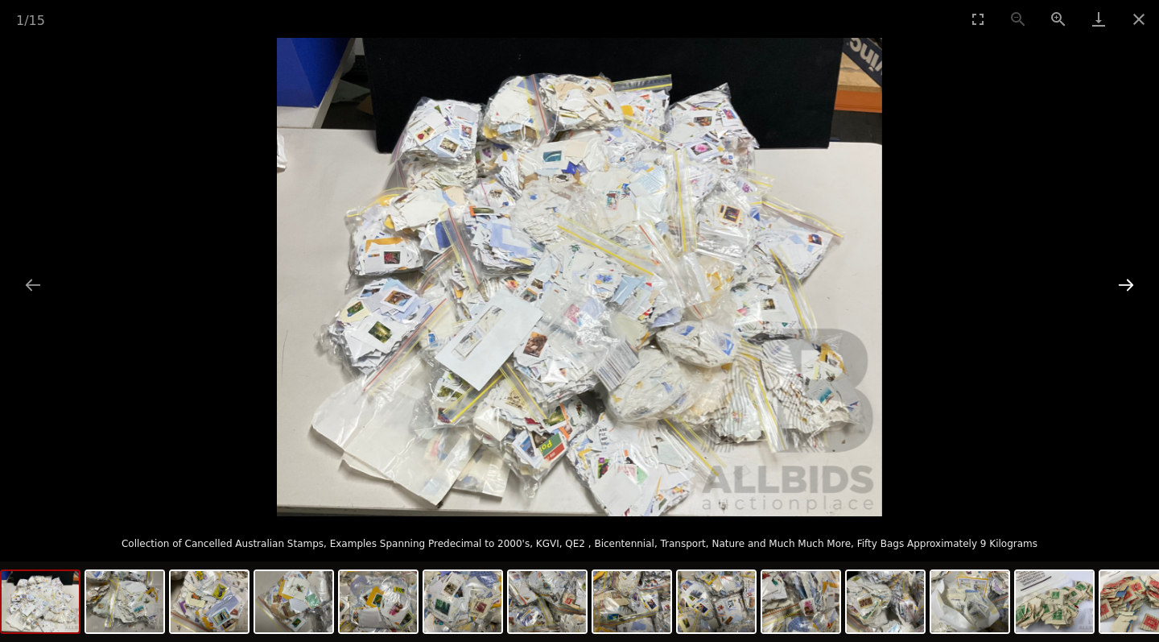
click at [1121, 290] on button "Next slide" at bounding box center [1127, 284] width 34 height 31
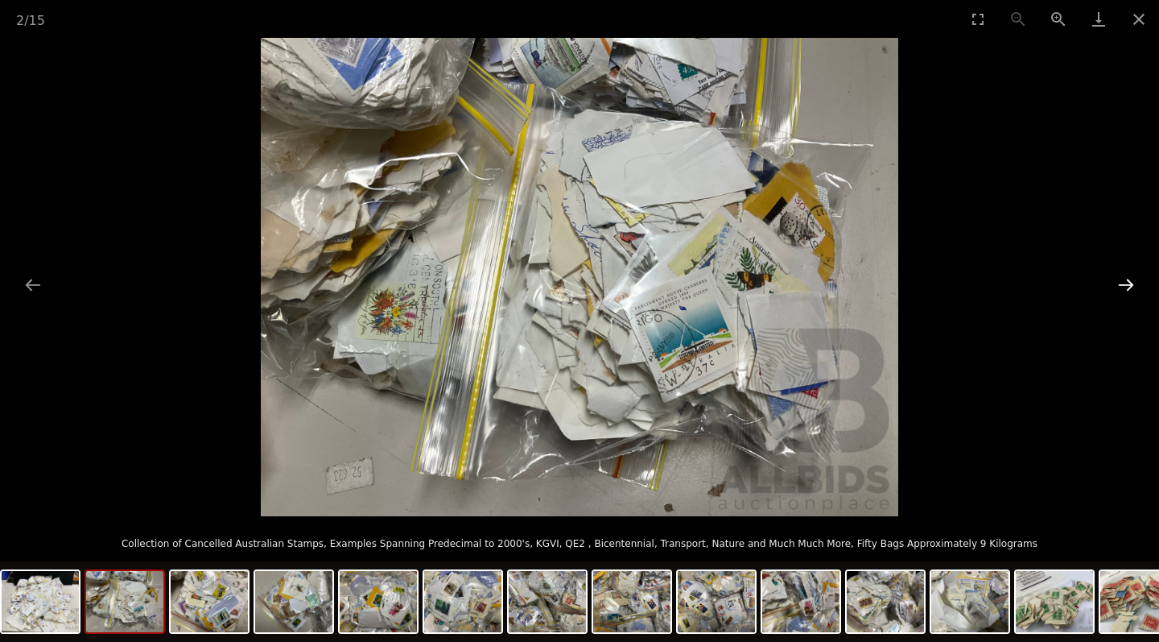
click at [1121, 290] on button "Next slide" at bounding box center [1127, 284] width 34 height 31
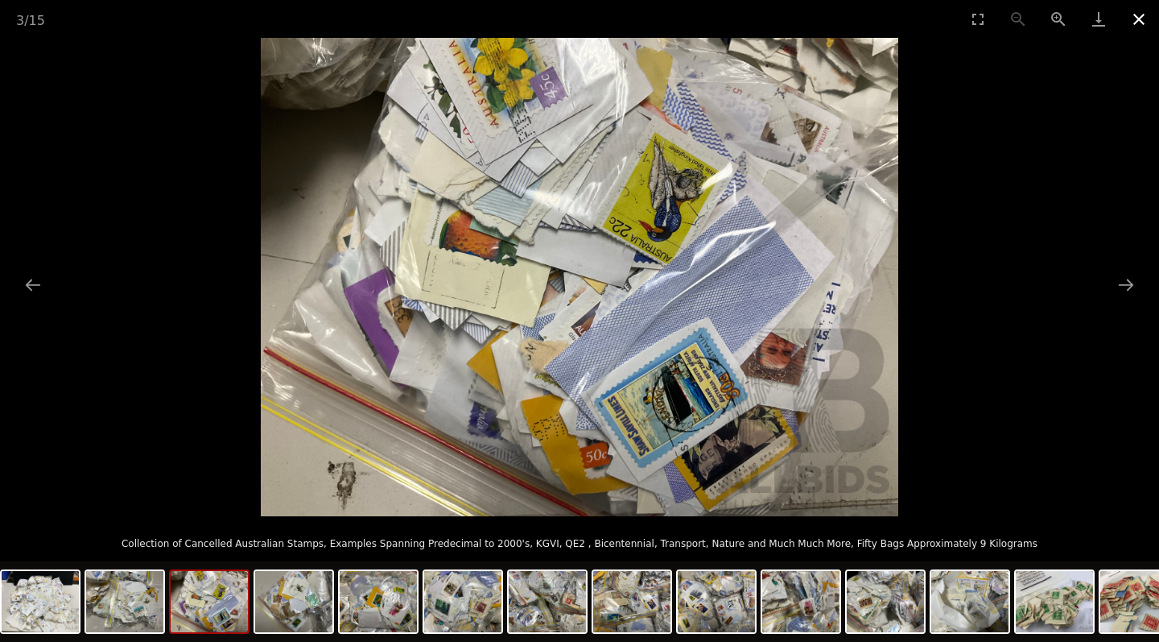
click at [1142, 18] on button "Close gallery" at bounding box center [1139, 19] width 40 height 38
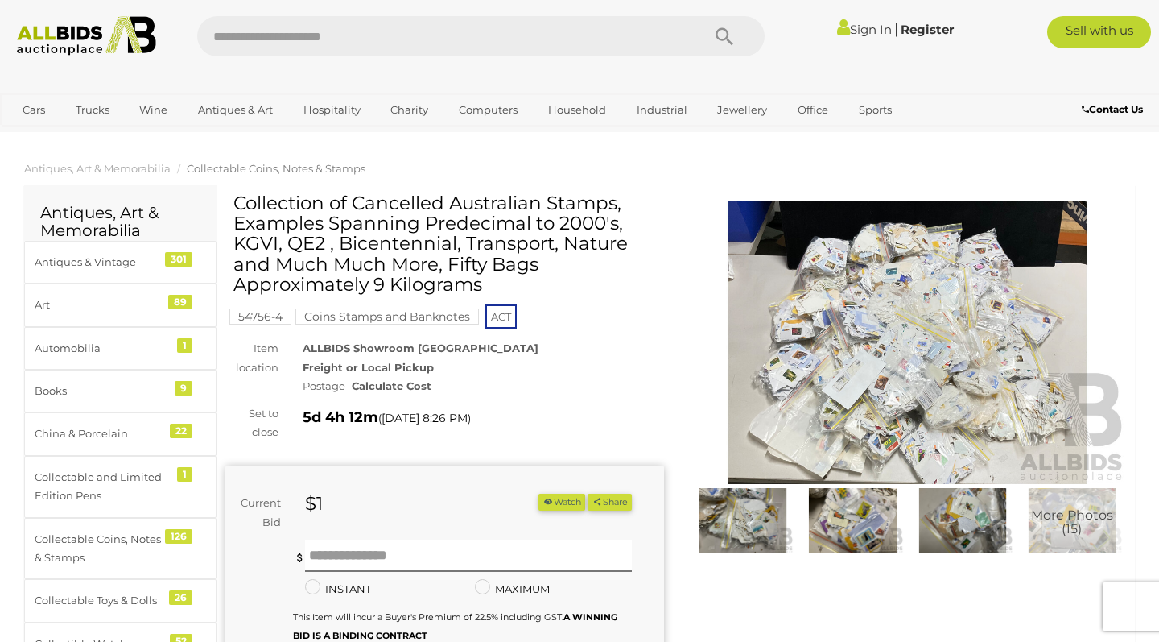
click at [532, 48] on input "text" at bounding box center [441, 36] width 488 height 40
type input "*****"
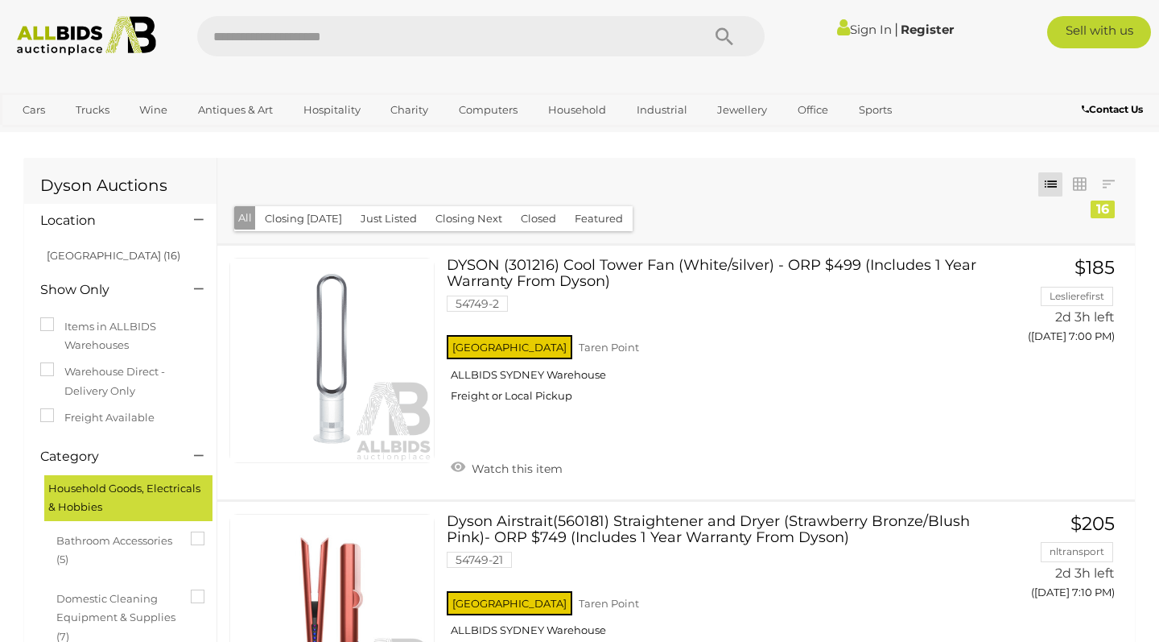
click at [554, 221] on button "Closed" at bounding box center [538, 218] width 55 height 25
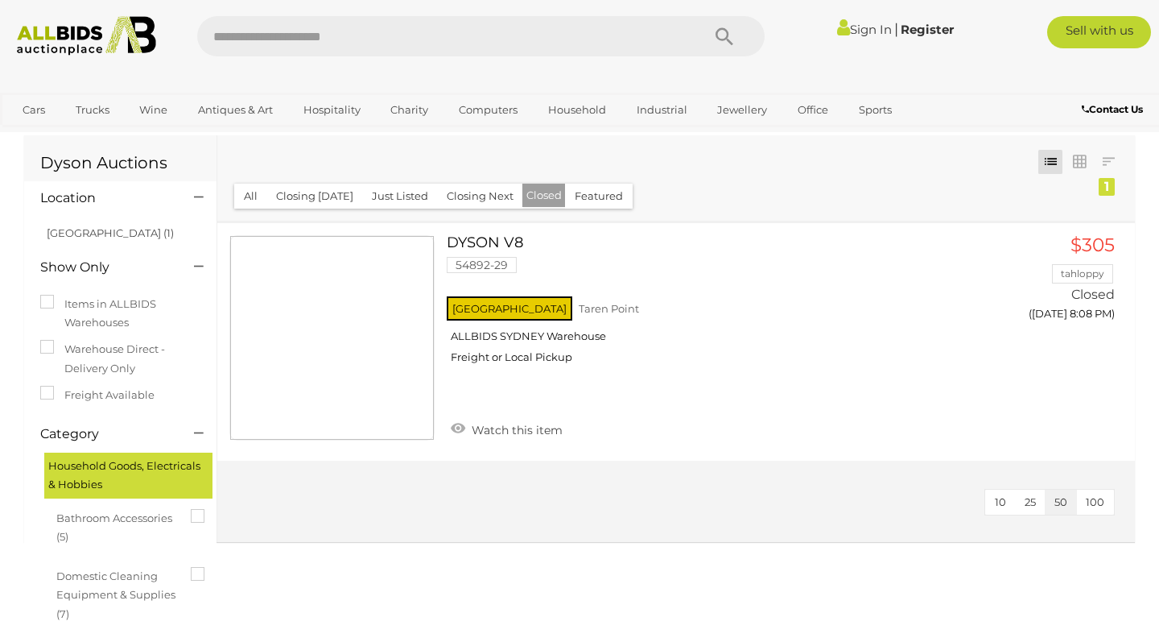
scroll to position [24, 0]
click at [259, 193] on button "All" at bounding box center [250, 194] width 33 height 25
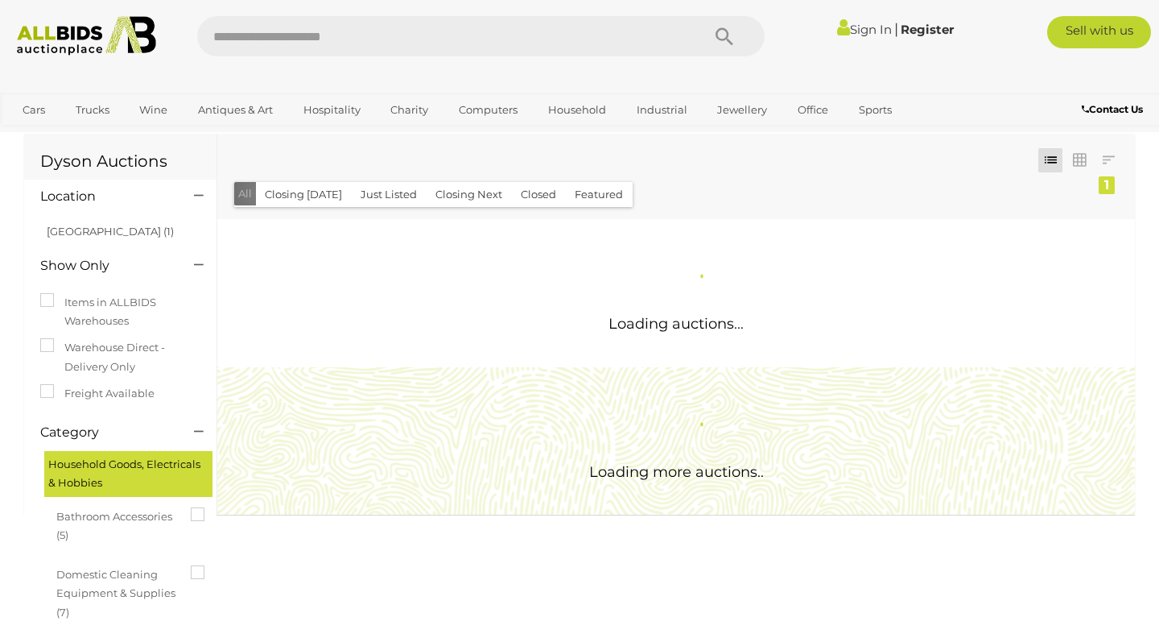
scroll to position [0, 0]
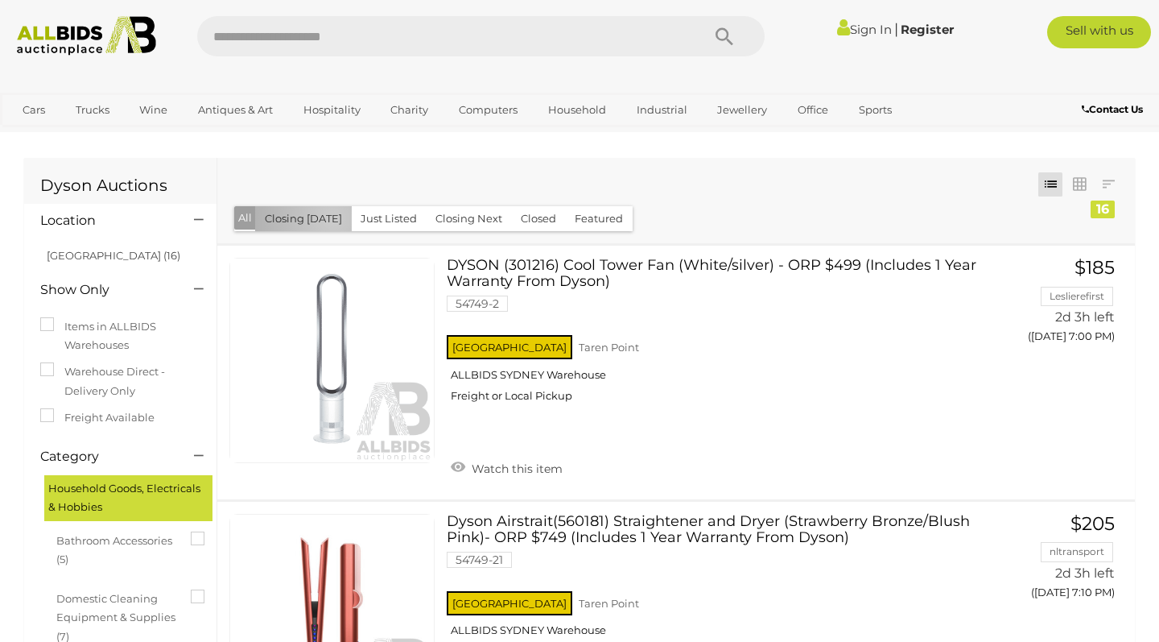
click at [332, 219] on button "Closing [DATE]" at bounding box center [303, 218] width 97 height 25
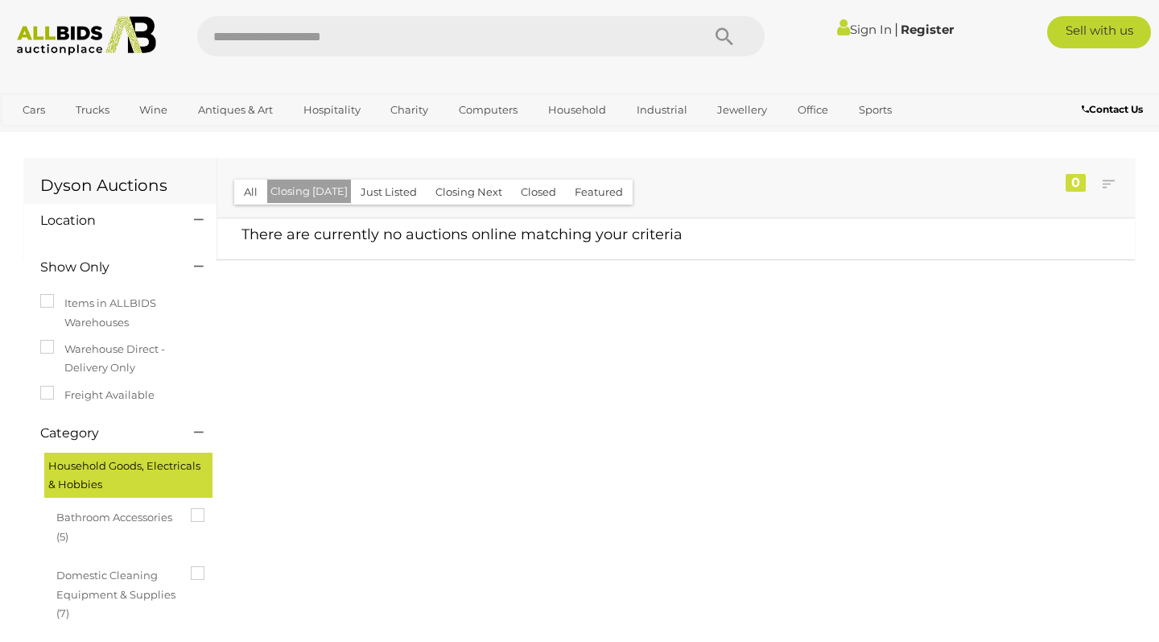
click at [243, 190] on button "All" at bounding box center [250, 192] width 33 height 25
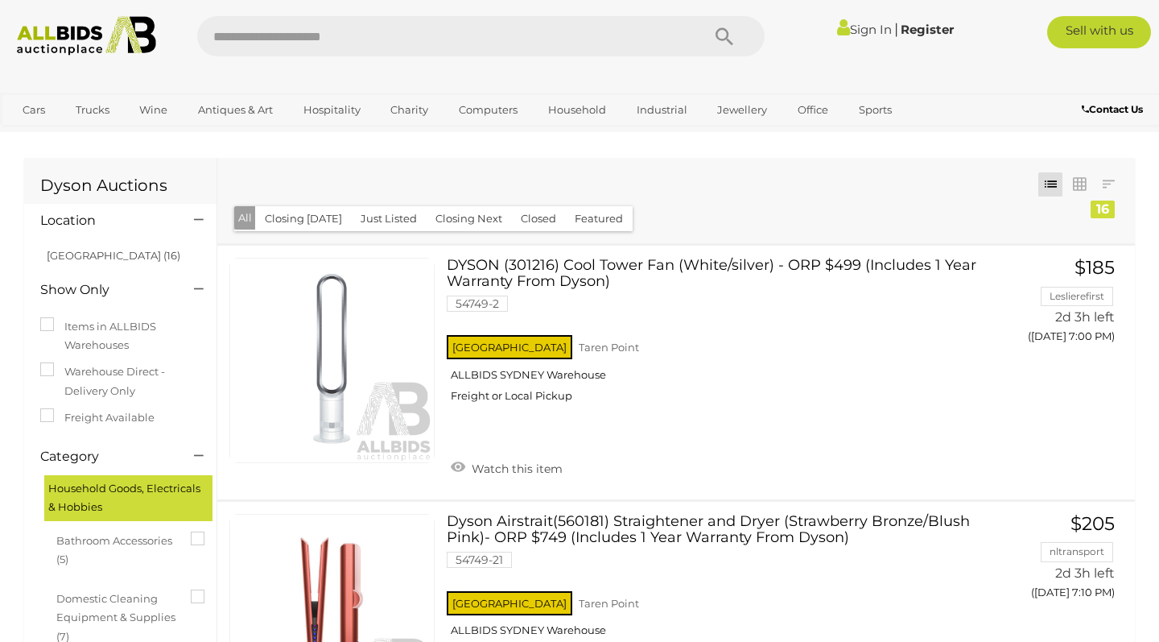
click at [276, 212] on button "Closing [DATE]" at bounding box center [303, 218] width 97 height 25
